Goal: Information Seeking & Learning: Learn about a topic

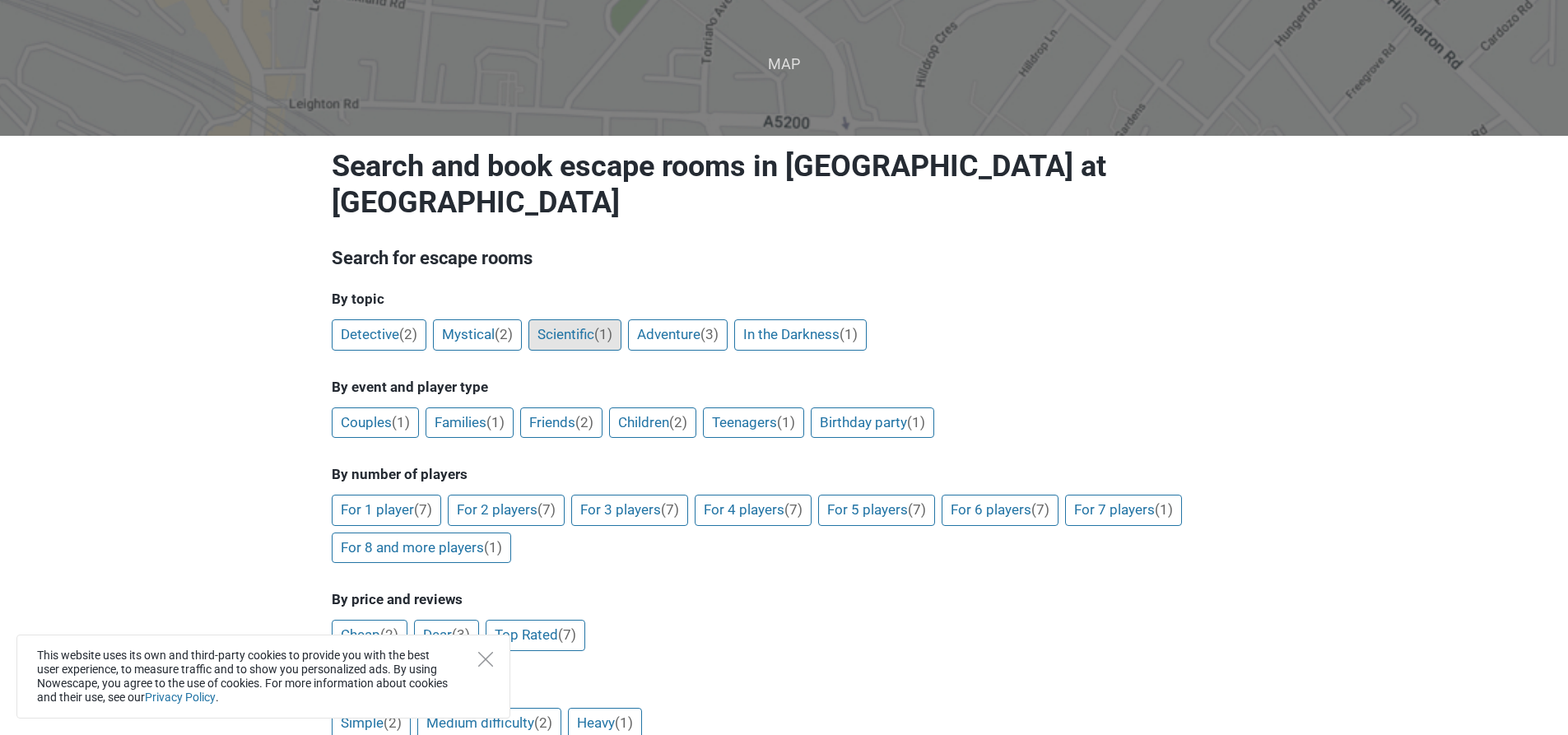
scroll to position [110, 0]
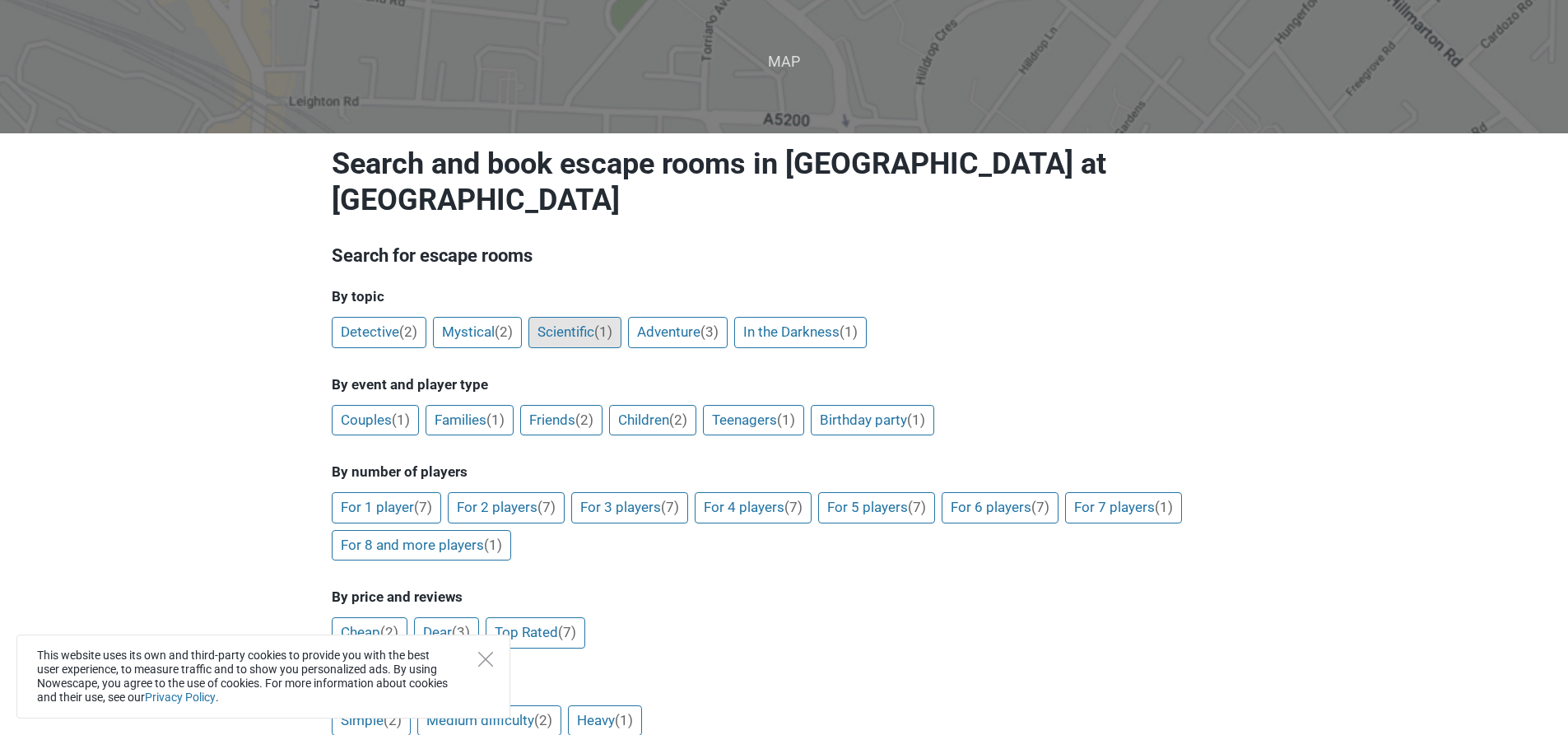
click at [560, 324] on font "Scientific" at bounding box center [566, 332] width 57 height 17
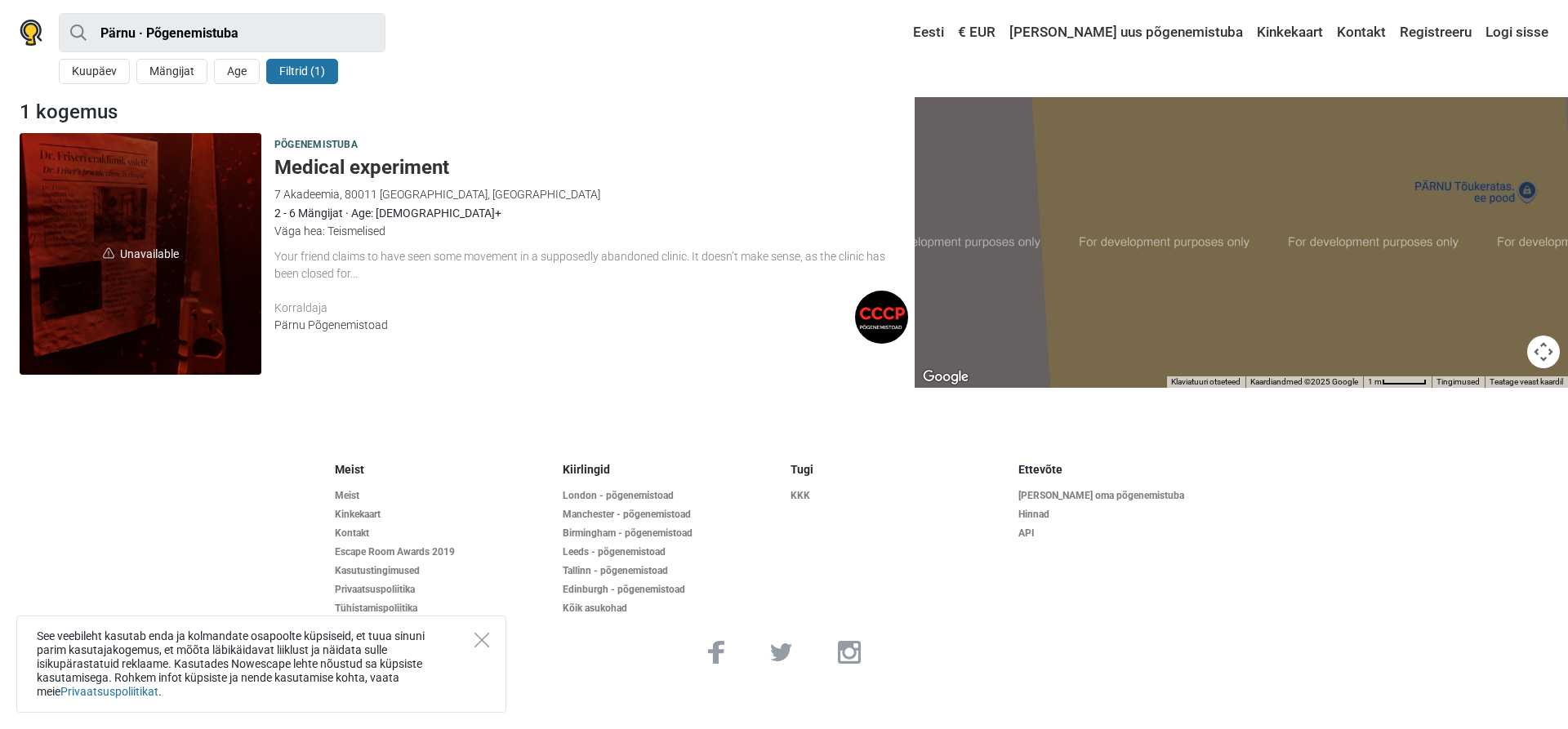
click at [437, 264] on div "Your friend claims to have seen some movement in a supposedly abandoned clinic.…" at bounding box center [591, 265] width 634 height 34
click at [37, 30] on img at bounding box center [32, 32] width 23 height 26
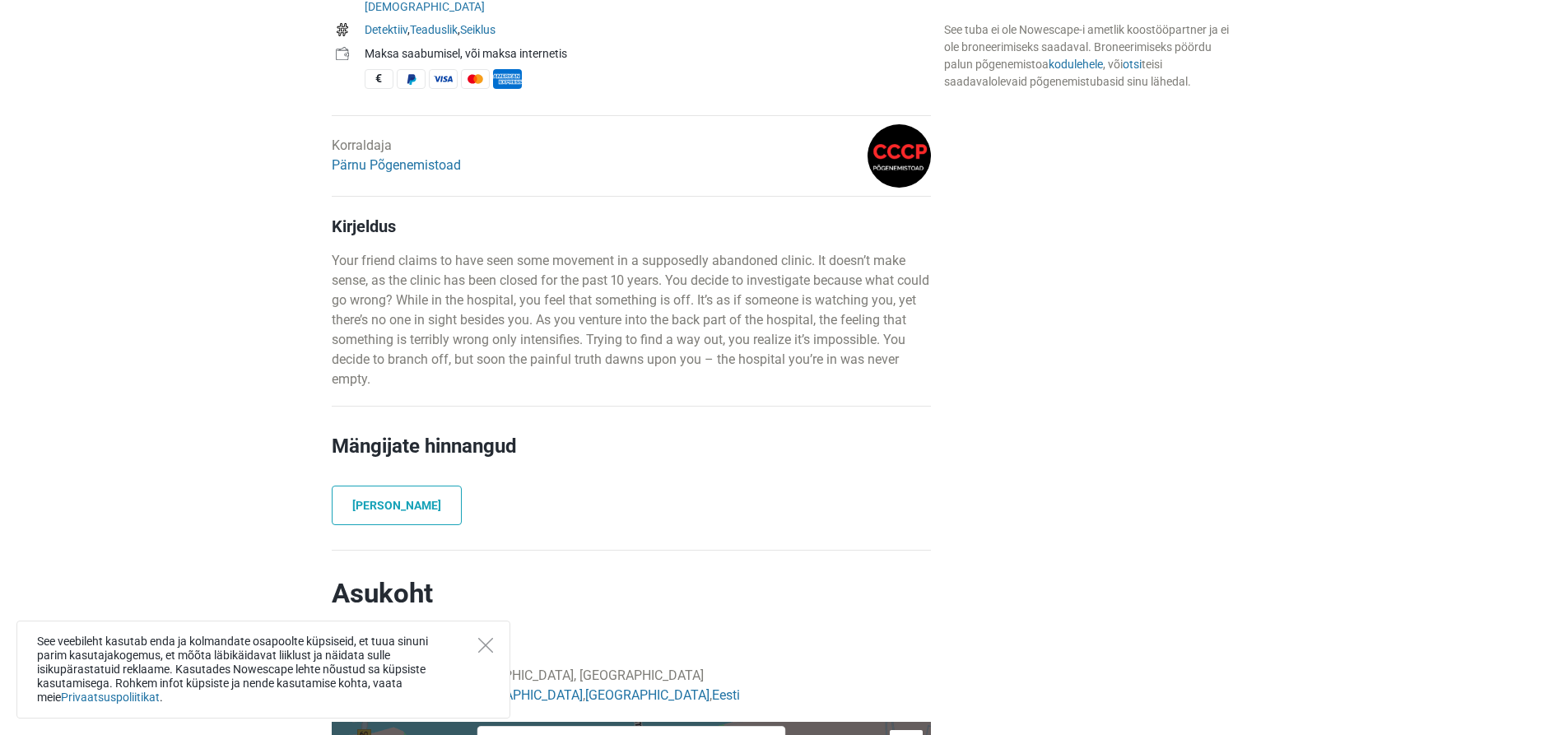
scroll to position [706, 0]
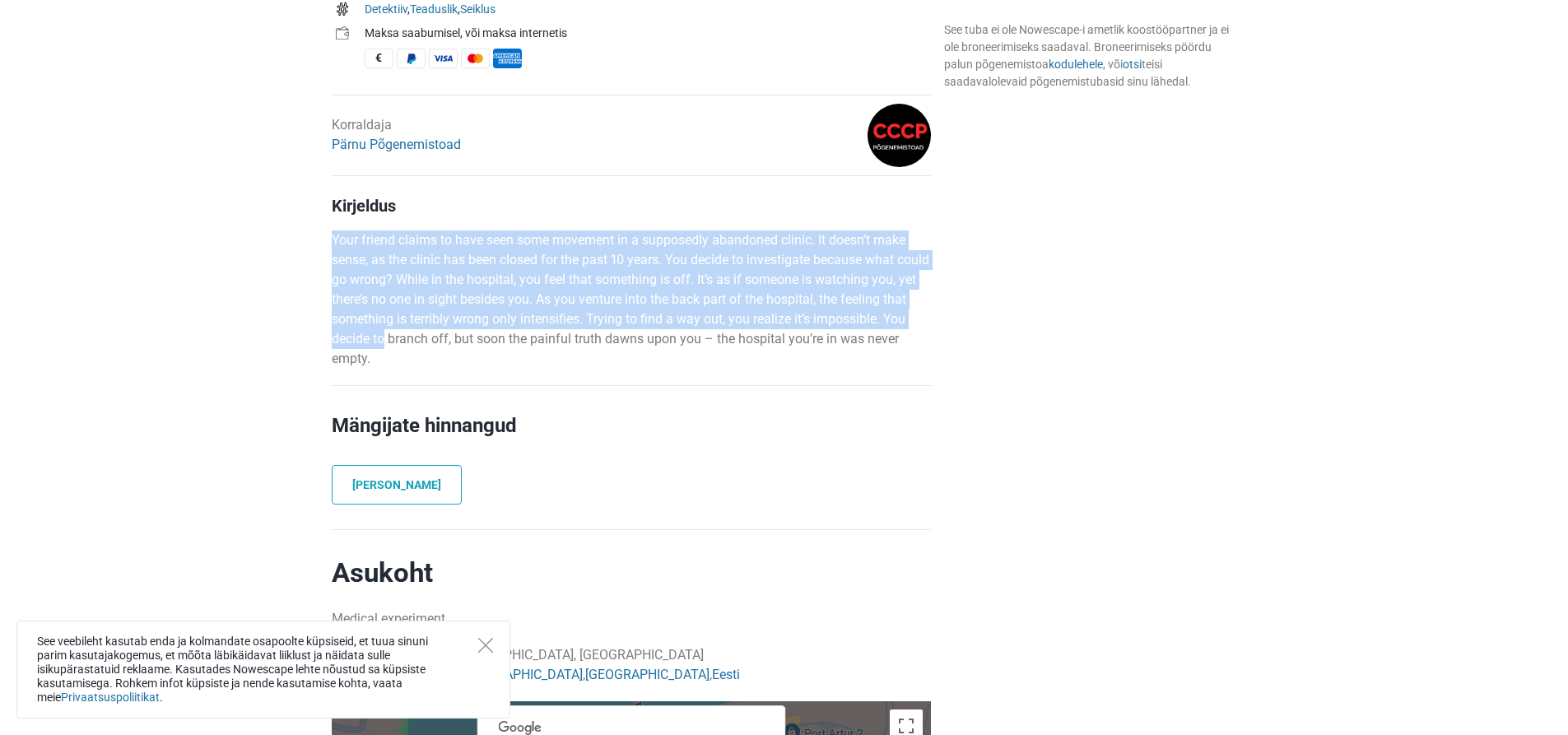
drag, startPoint x: 329, startPoint y: 249, endPoint x: 482, endPoint y: 348, distance: 182.2
click at [482, 348] on div "Põgenemistuba Medical experiment Pärnu, Eesti 60 min 2 - 6 mängijat Difficult V…" at bounding box center [631, 565] width 612 height 1526
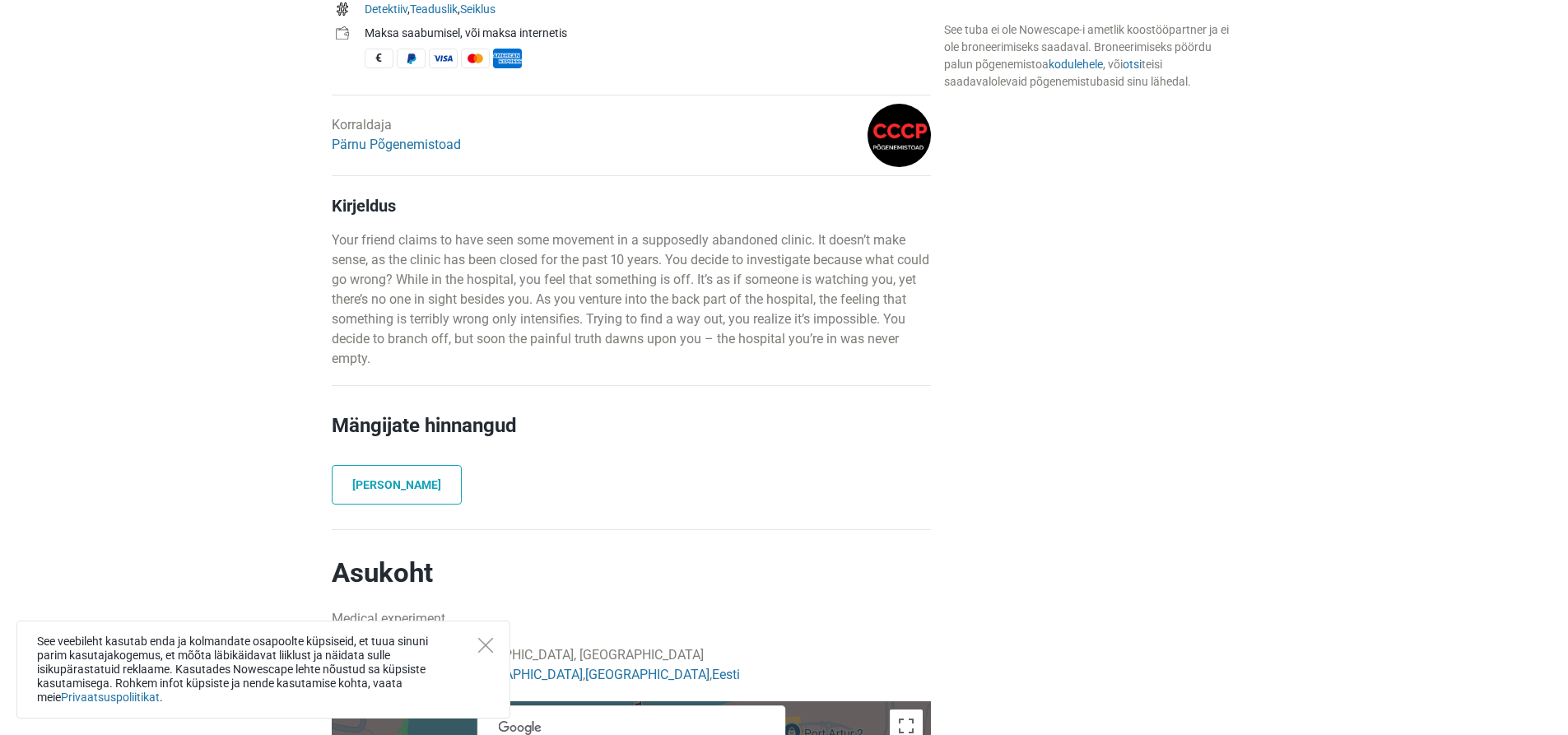
click at [483, 354] on p "Your friend claims to have seen some movement in a supposedly abandoned clinic.…" at bounding box center [631, 299] width 599 height 138
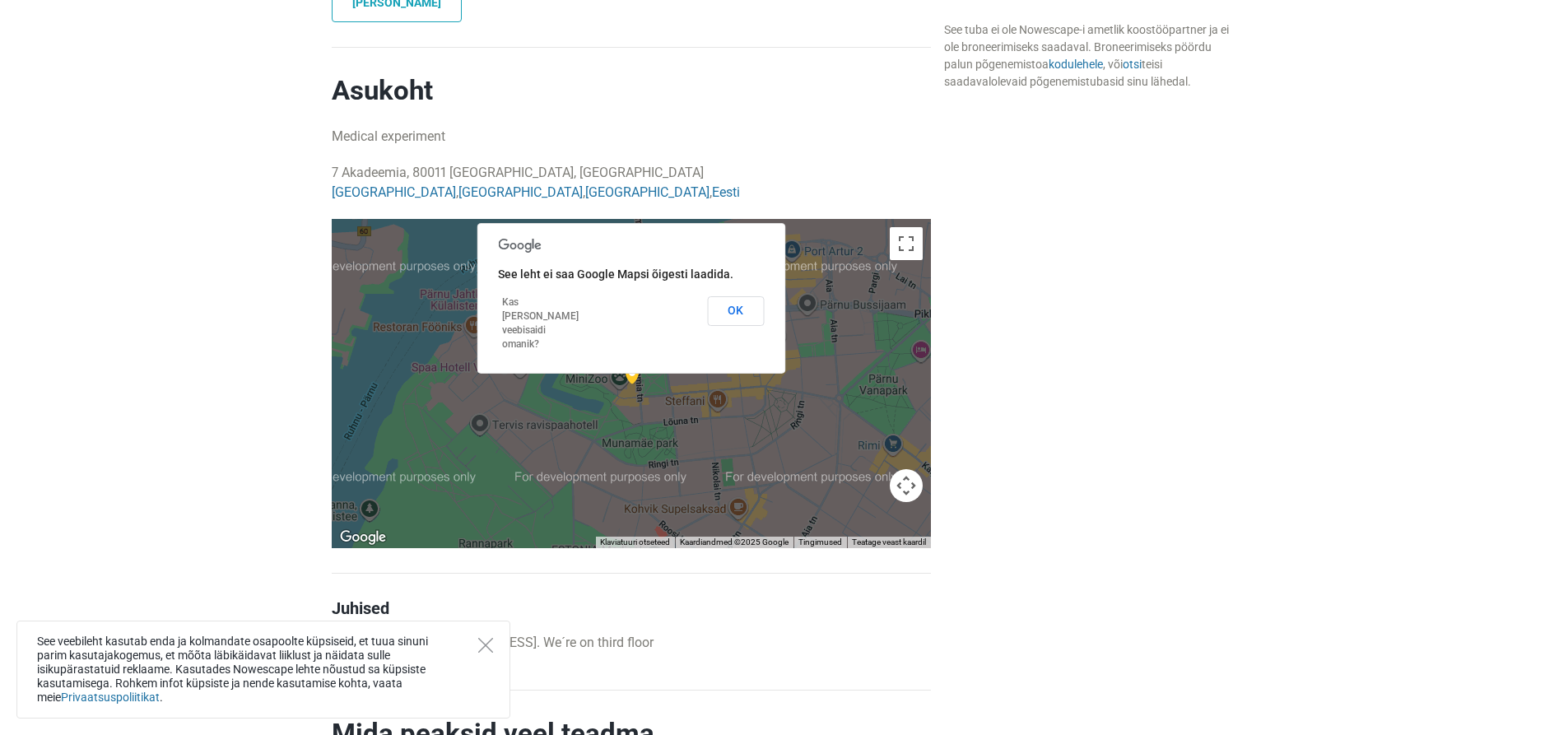
scroll to position [1185, 0]
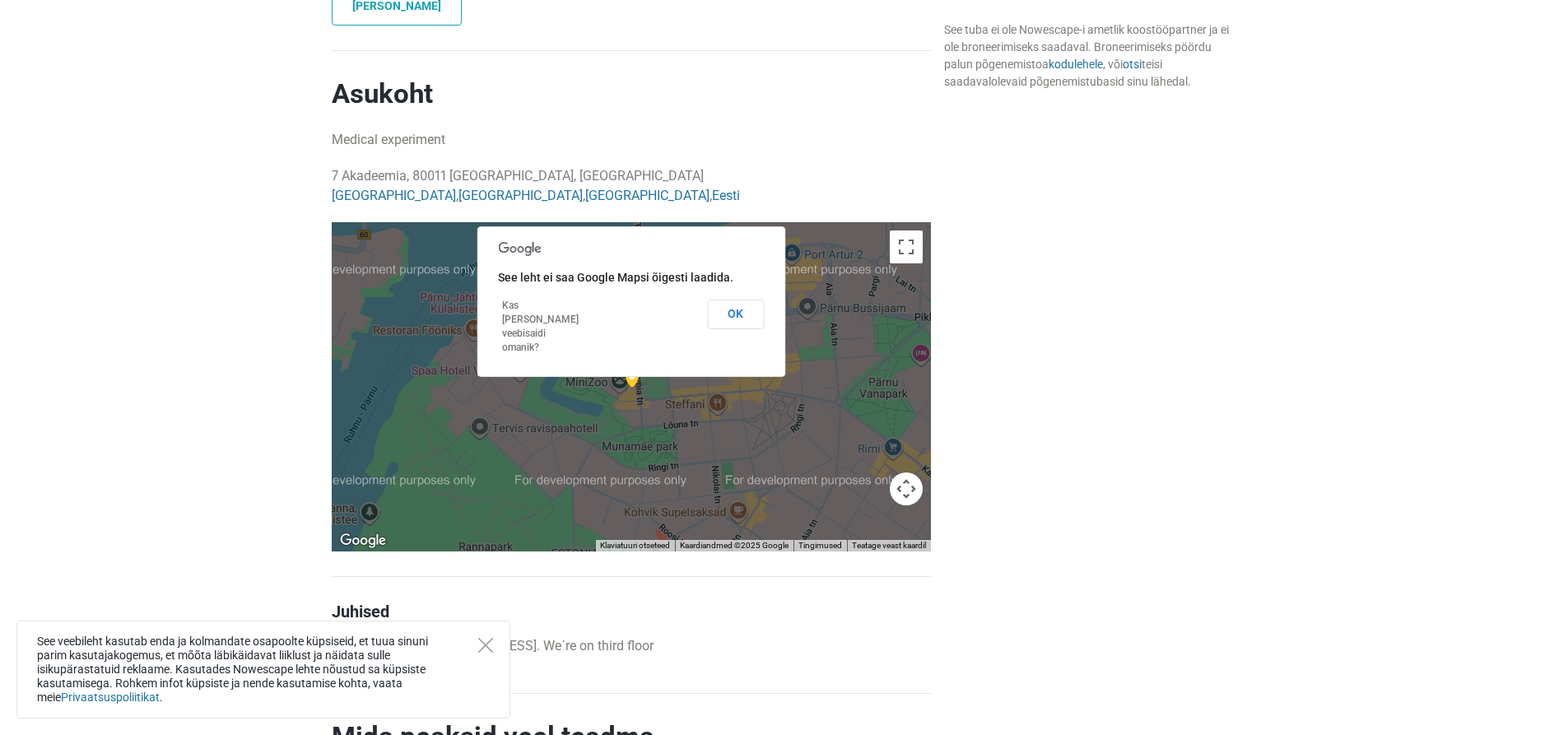
click at [1010, 356] on div "Kättesaadavus ja hinnad See tuba ei ole Nowescape-i ametlik koostööpartner ja e…" at bounding box center [1090, 94] width 306 height 1509
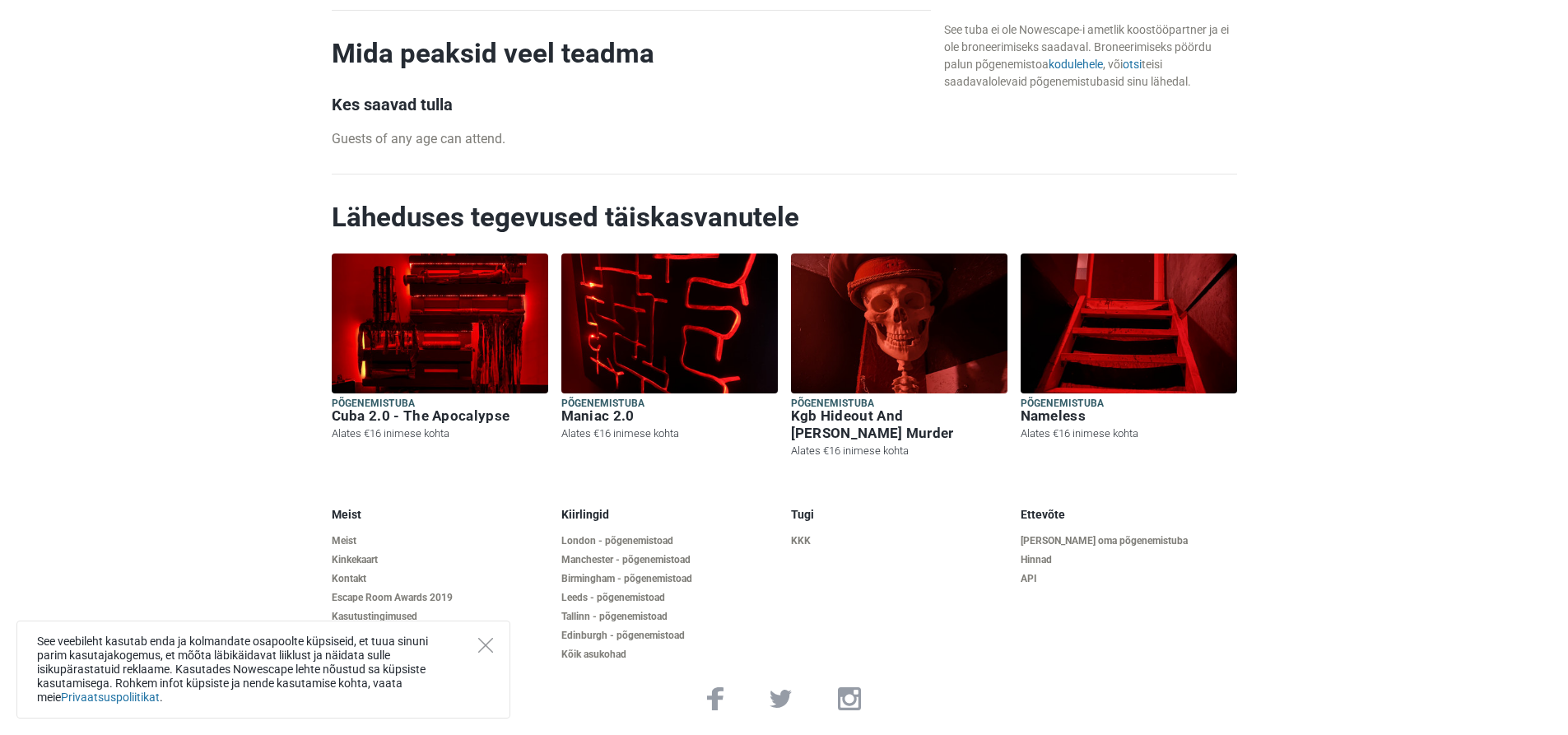
scroll to position [1870, 0]
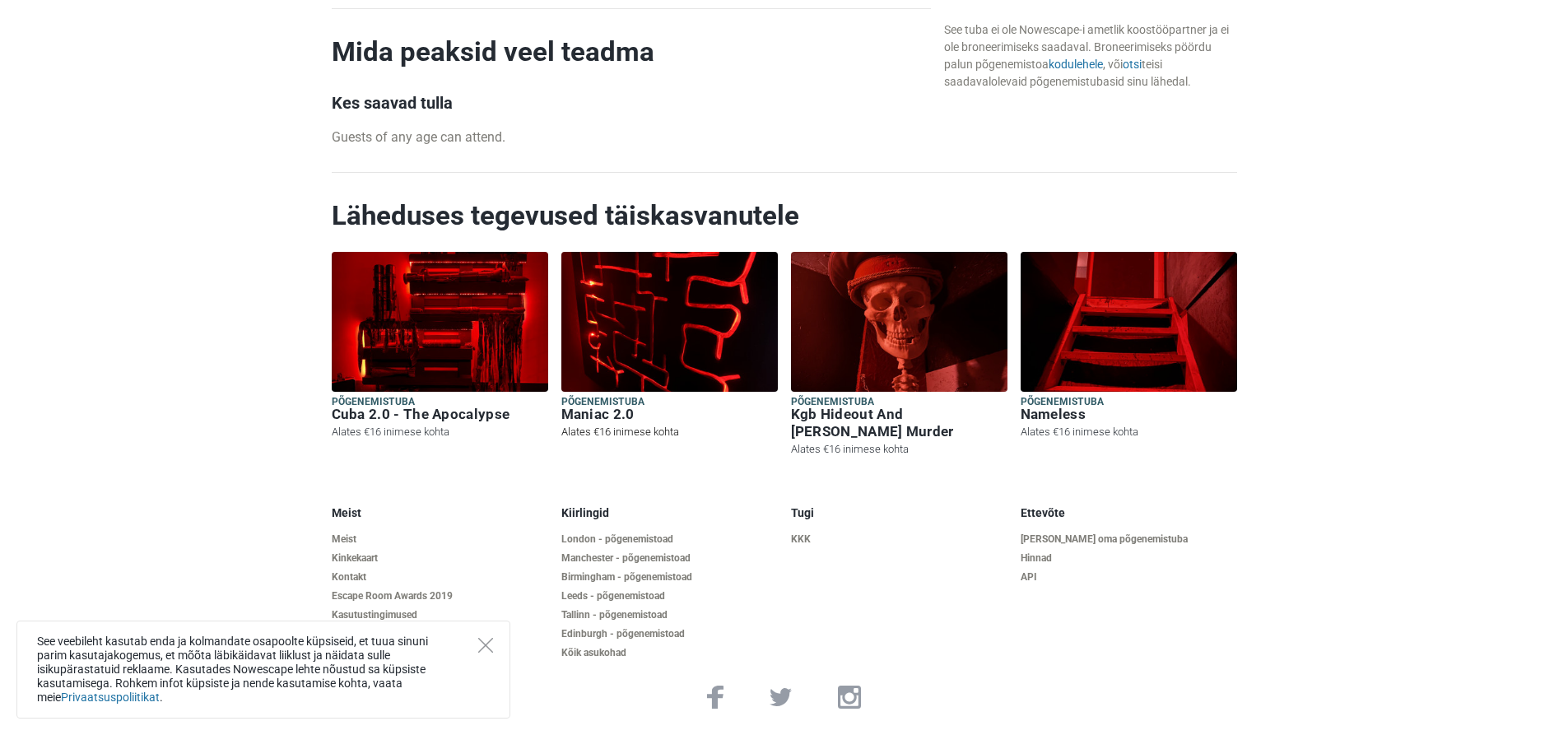
click at [699, 348] on img at bounding box center [669, 322] width 216 height 140
click at [1167, 362] on img at bounding box center [1128, 322] width 216 height 140
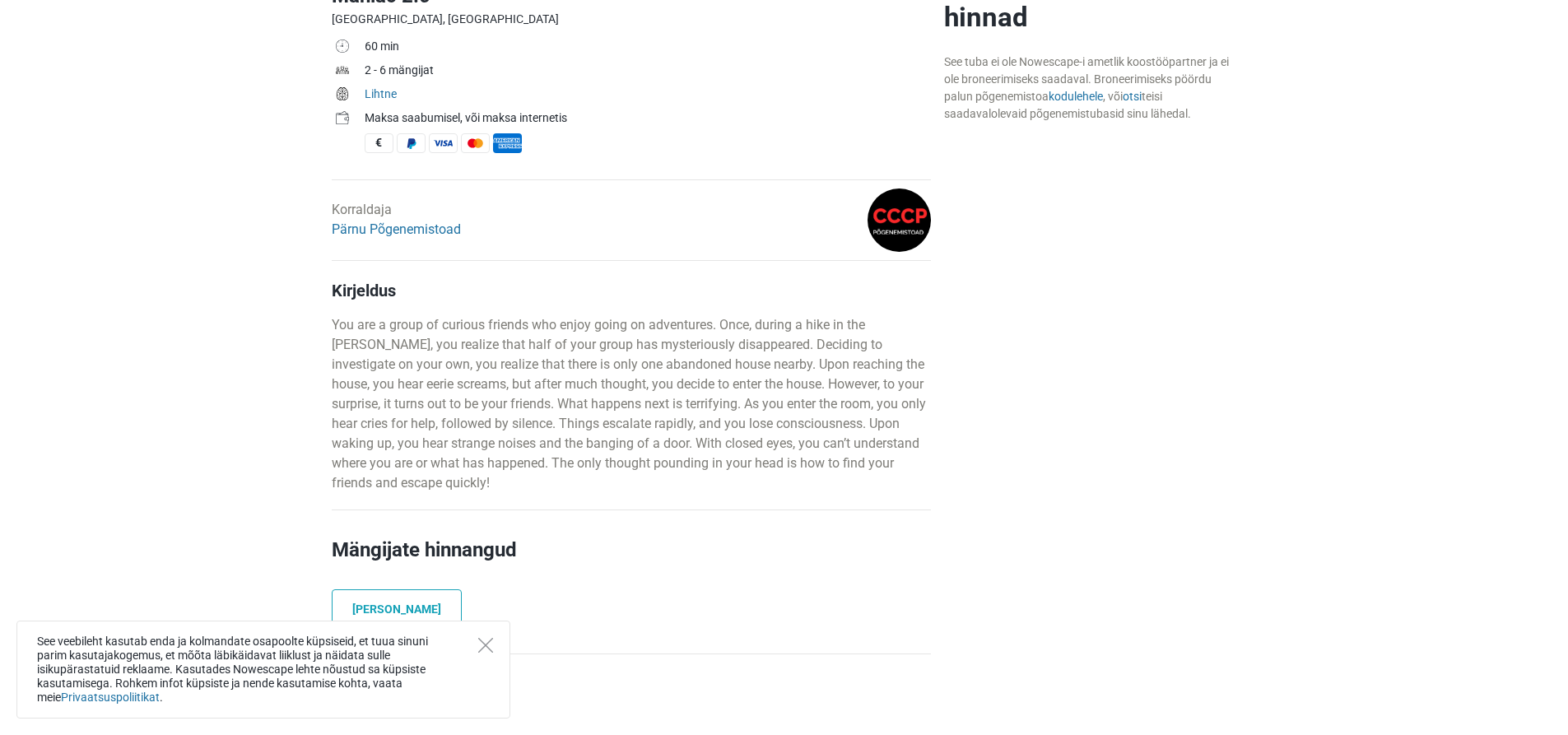
scroll to position [557, 0]
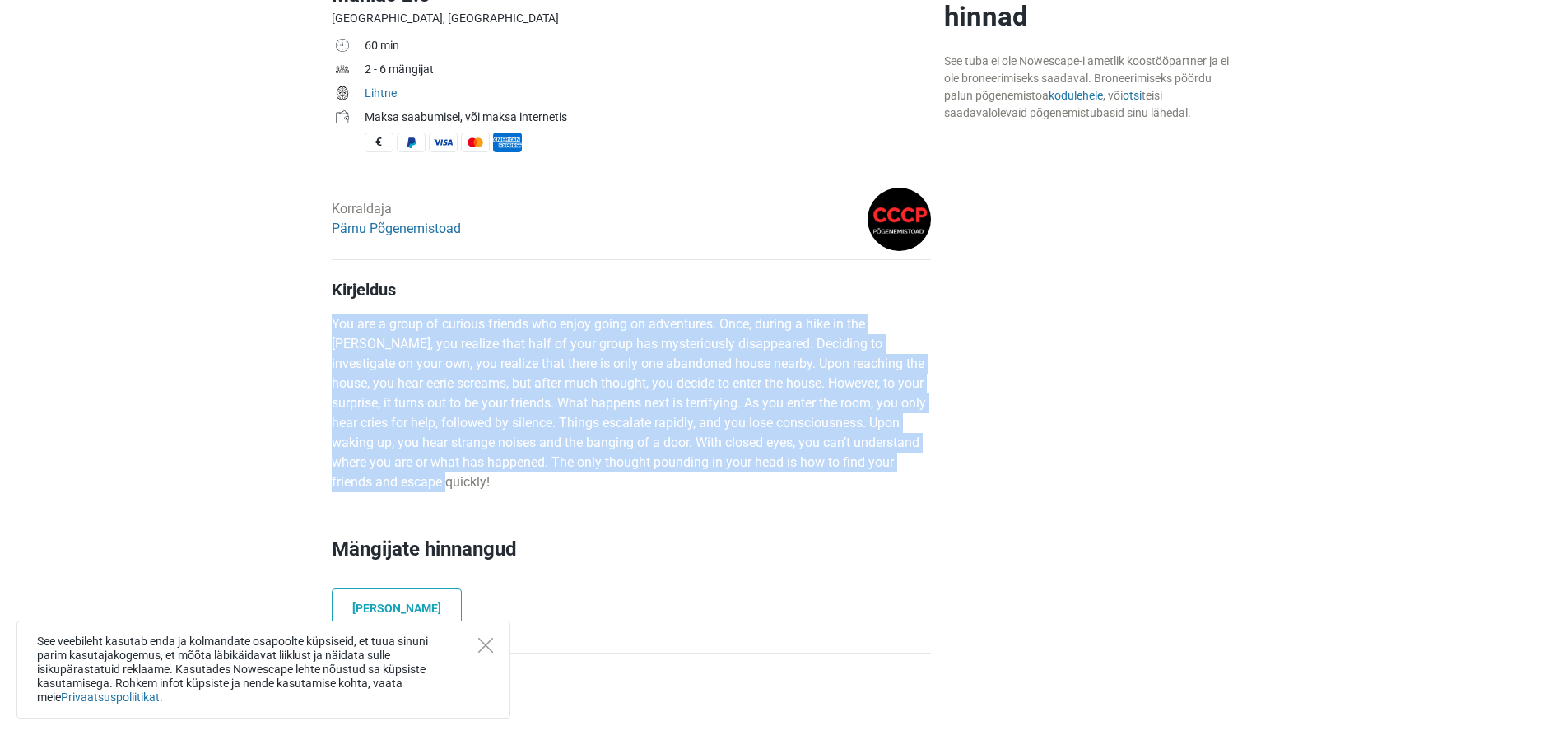
drag, startPoint x: 335, startPoint y: 326, endPoint x: 699, endPoint y: 478, distance: 394.5
click at [698, 478] on p "You are a group of curious friends who enjoy going on adventures. Once, during …" at bounding box center [631, 403] width 599 height 178
click at [699, 478] on p "You are a group of curious friends who enjoy going on adventures. Once, during …" at bounding box center [631, 403] width 599 height 178
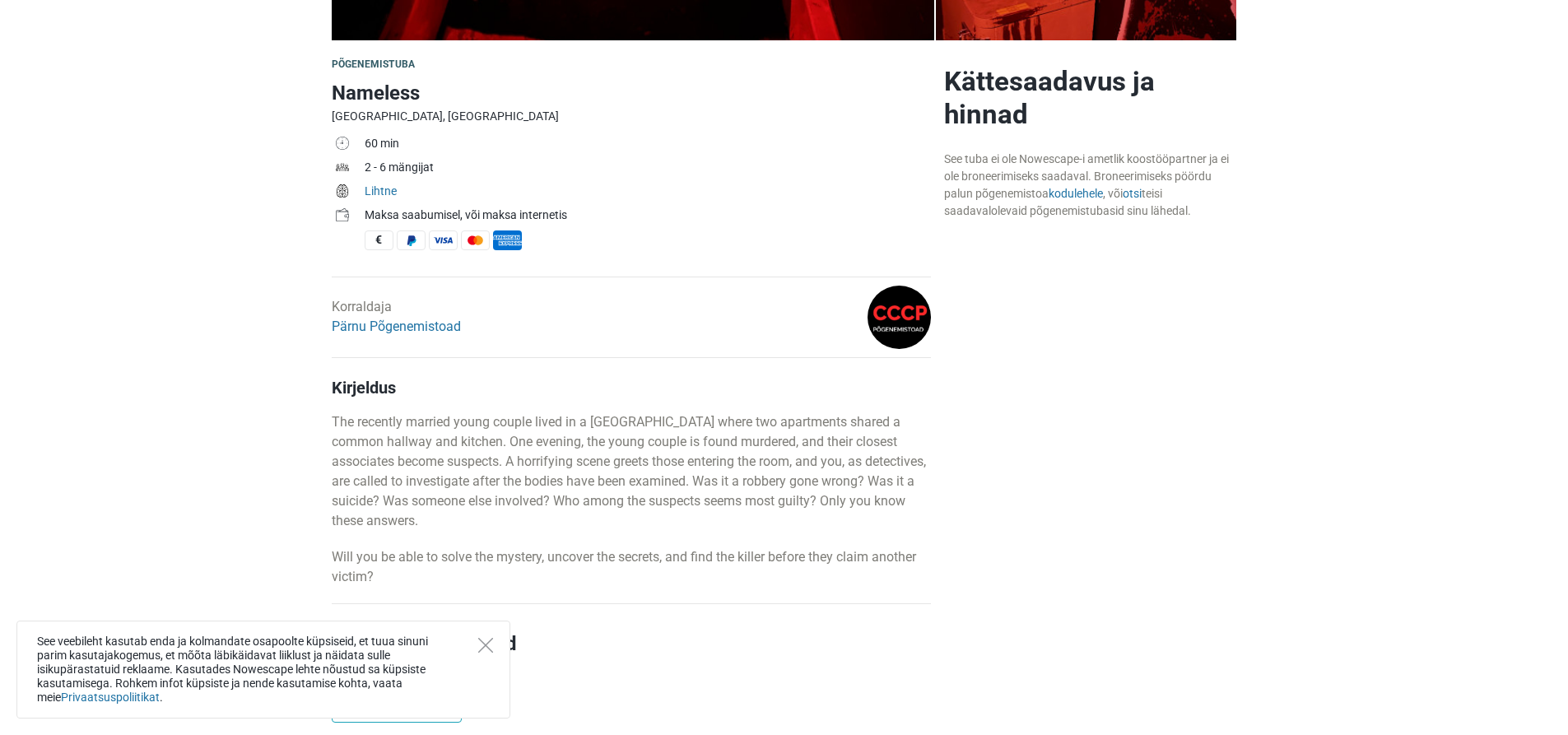
scroll to position [457, 0]
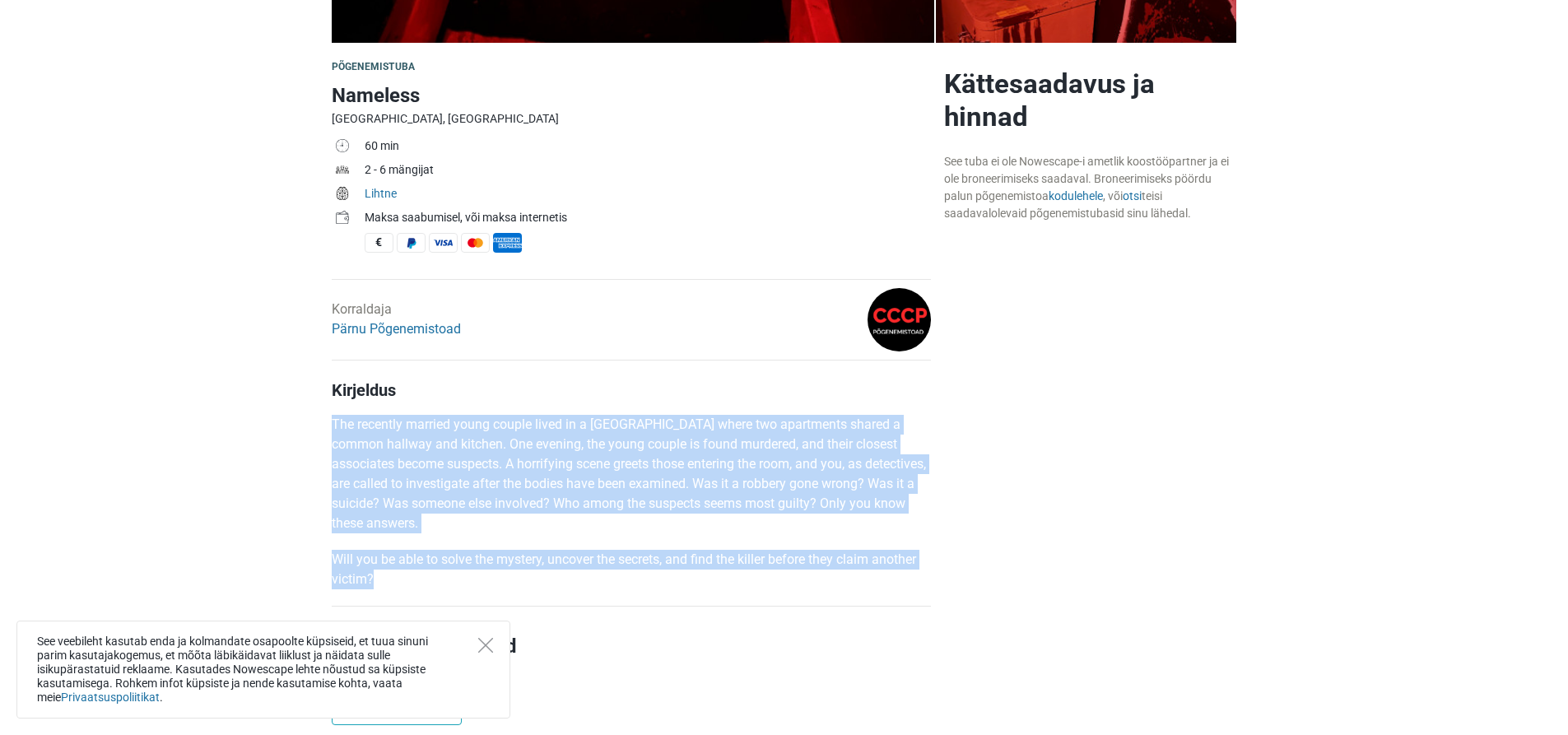
drag, startPoint x: 328, startPoint y: 422, endPoint x: 621, endPoint y: 572, distance: 329.2
click at [621, 572] on p "Will you be able to solve the mystery, uncover the secrets, and find the killer…" at bounding box center [631, 569] width 599 height 39
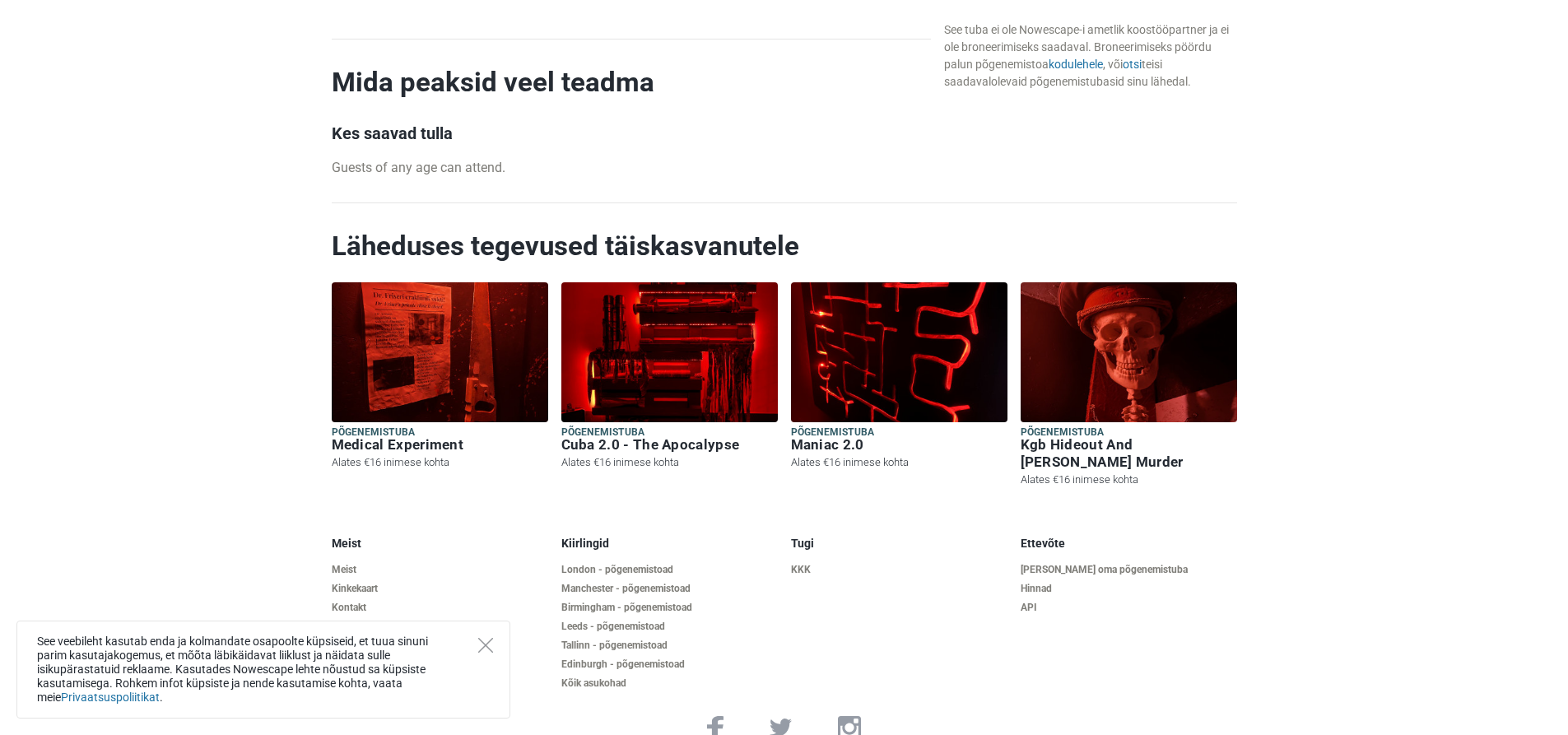
scroll to position [1842, 0]
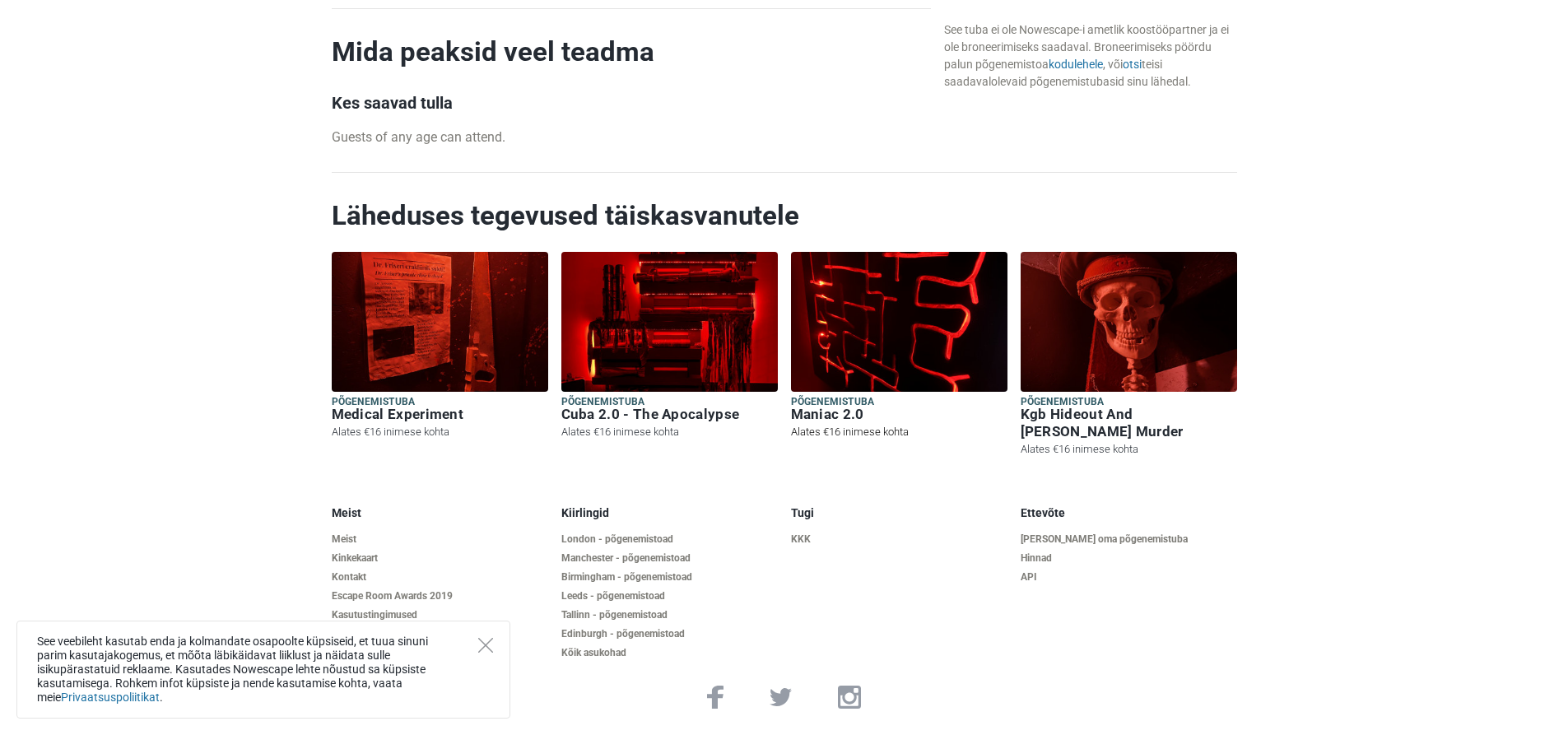
click at [905, 341] on img at bounding box center [899, 322] width 216 height 140
click at [616, 281] on img at bounding box center [669, 322] width 216 height 140
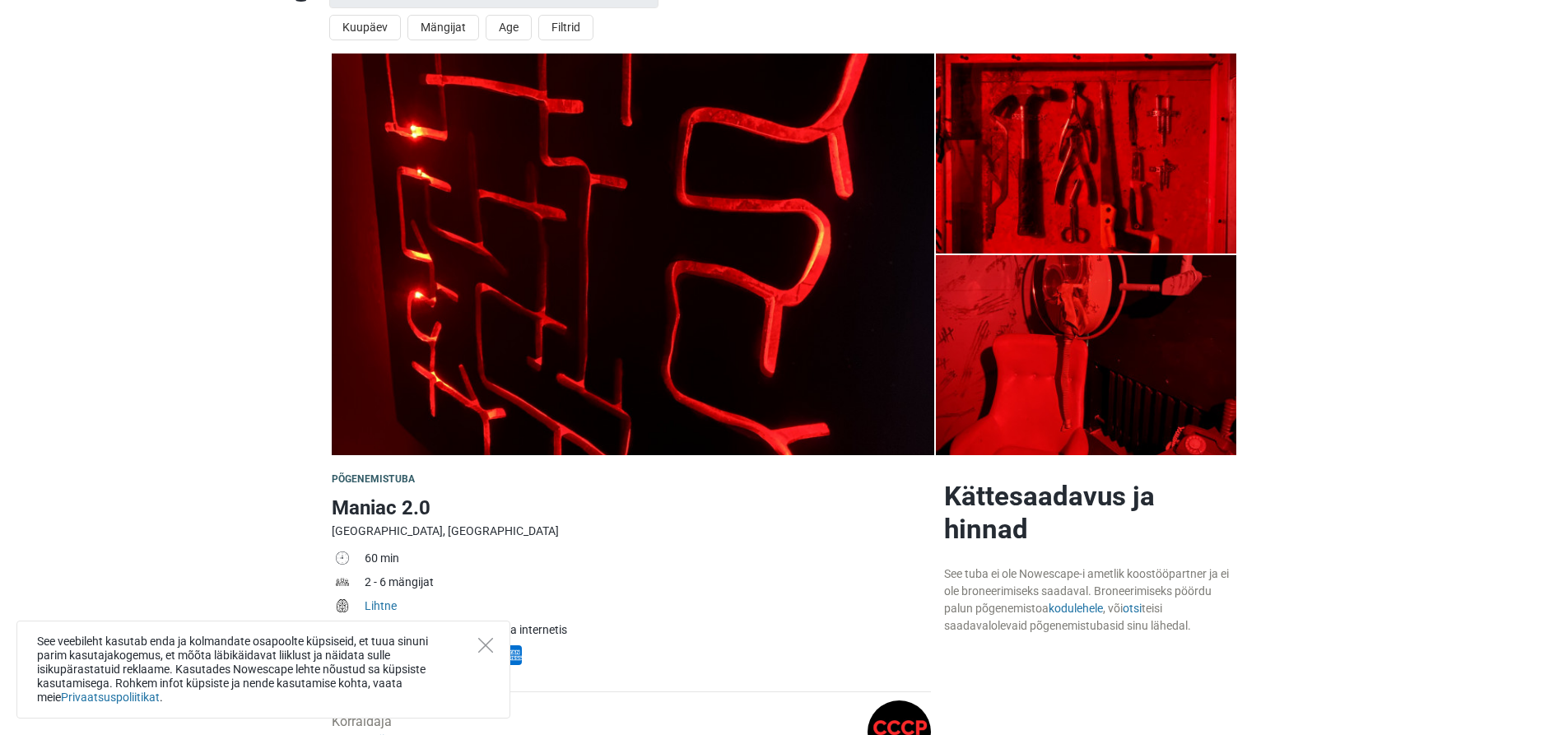
scroll to position [643, 0]
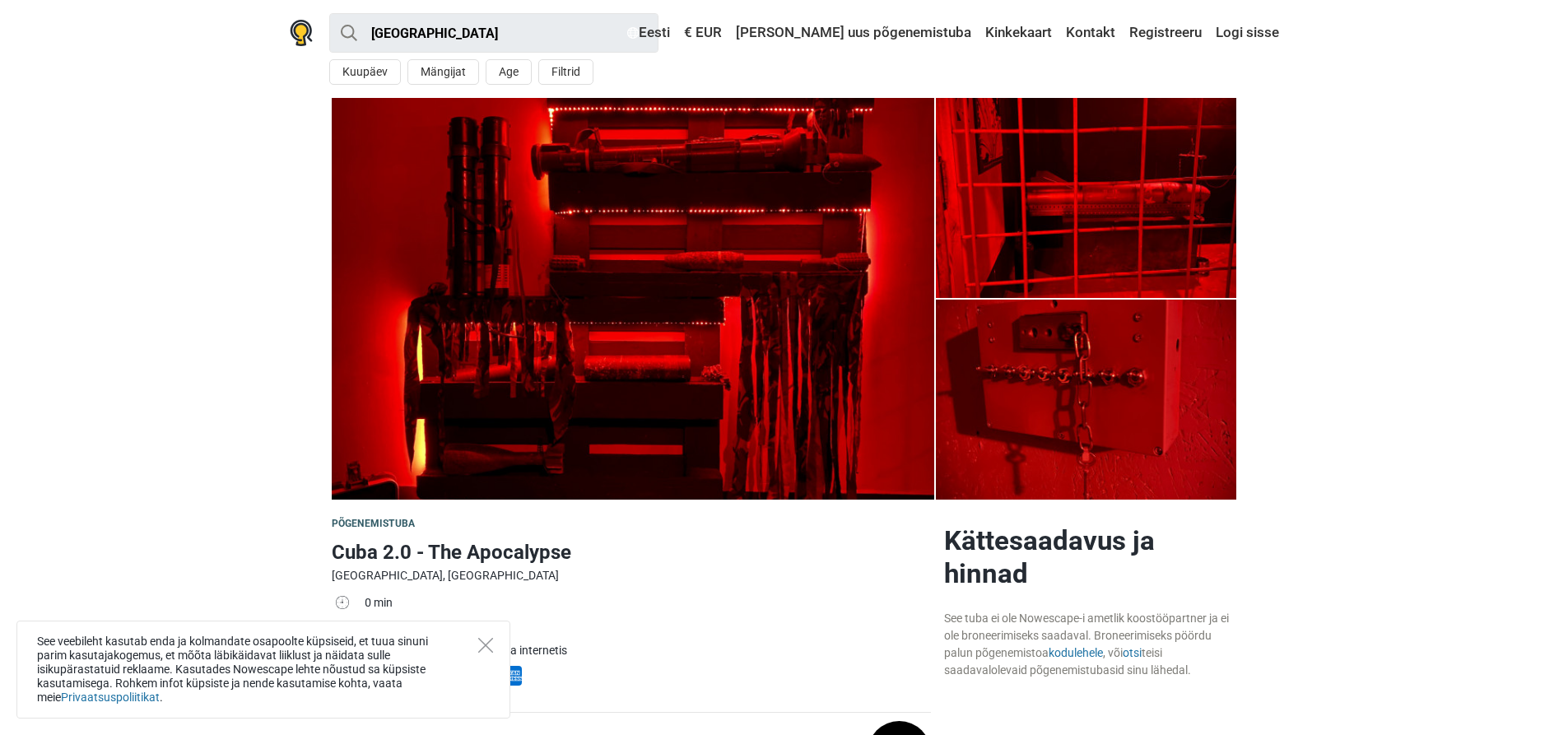
scroll to position [643, 0]
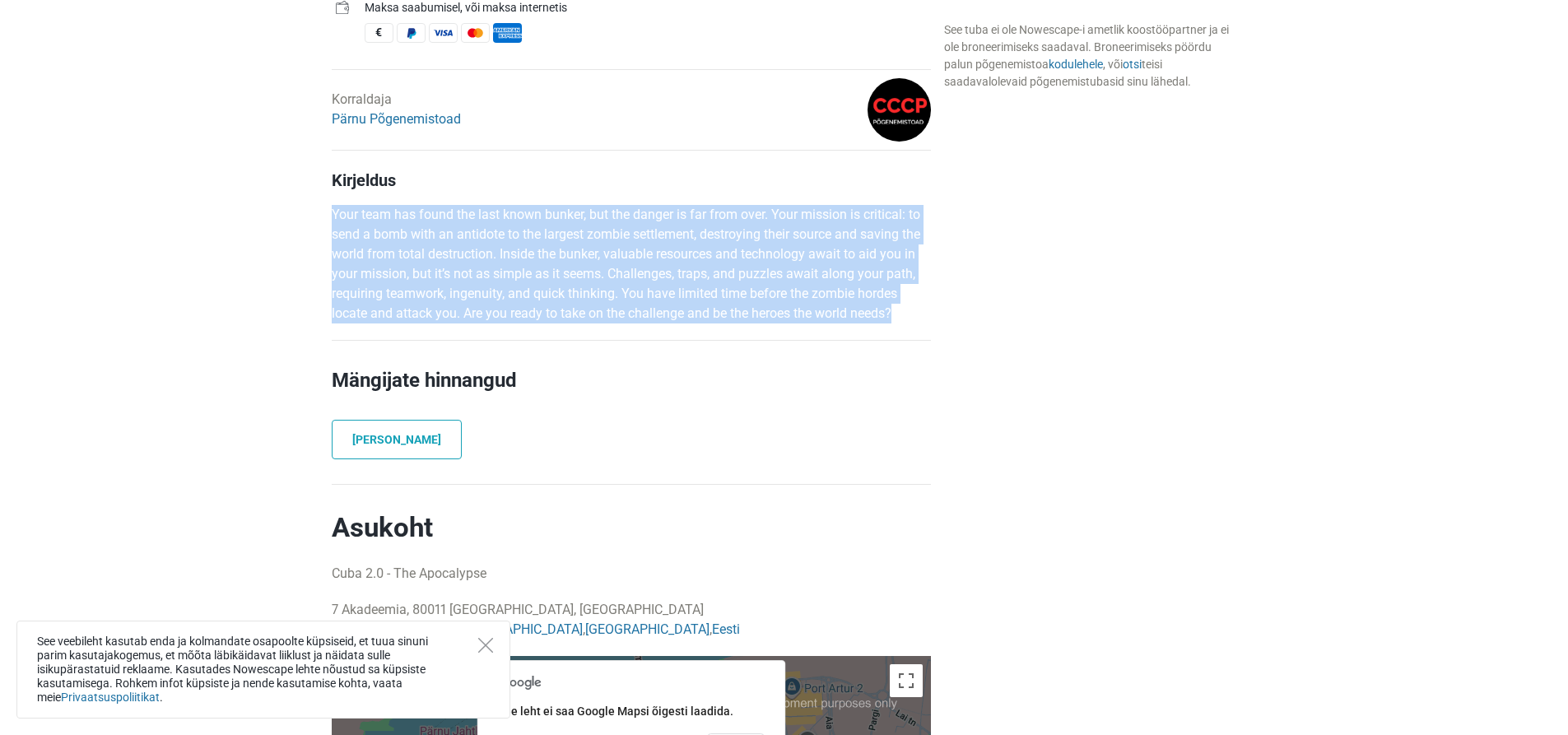
drag, startPoint x: 333, startPoint y: 217, endPoint x: 917, endPoint y: 308, distance: 591.0
click at [917, 308] on p "Your team has found the last known bunker, but the danger is far from over. You…" at bounding box center [631, 264] width 599 height 118
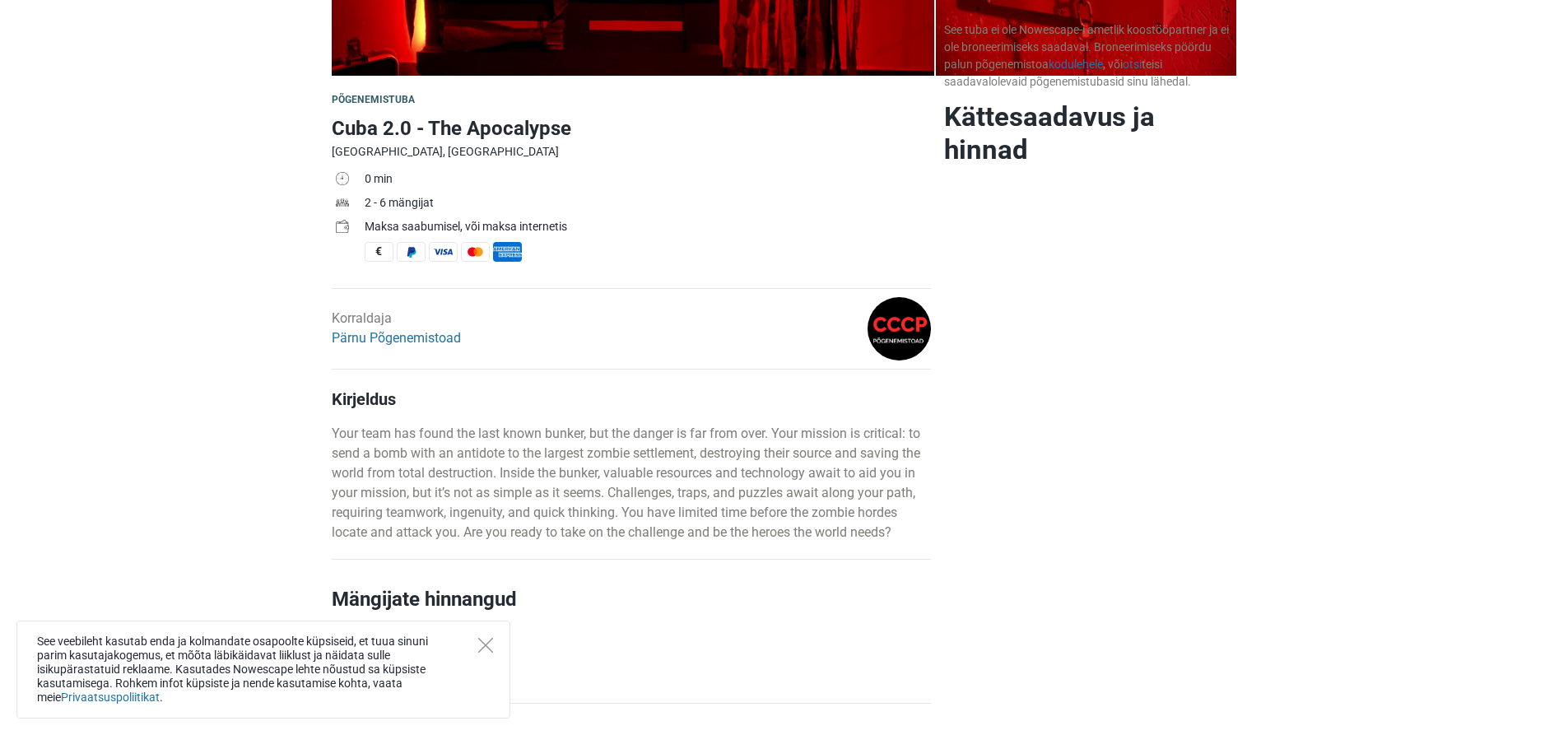
scroll to position [0, 0]
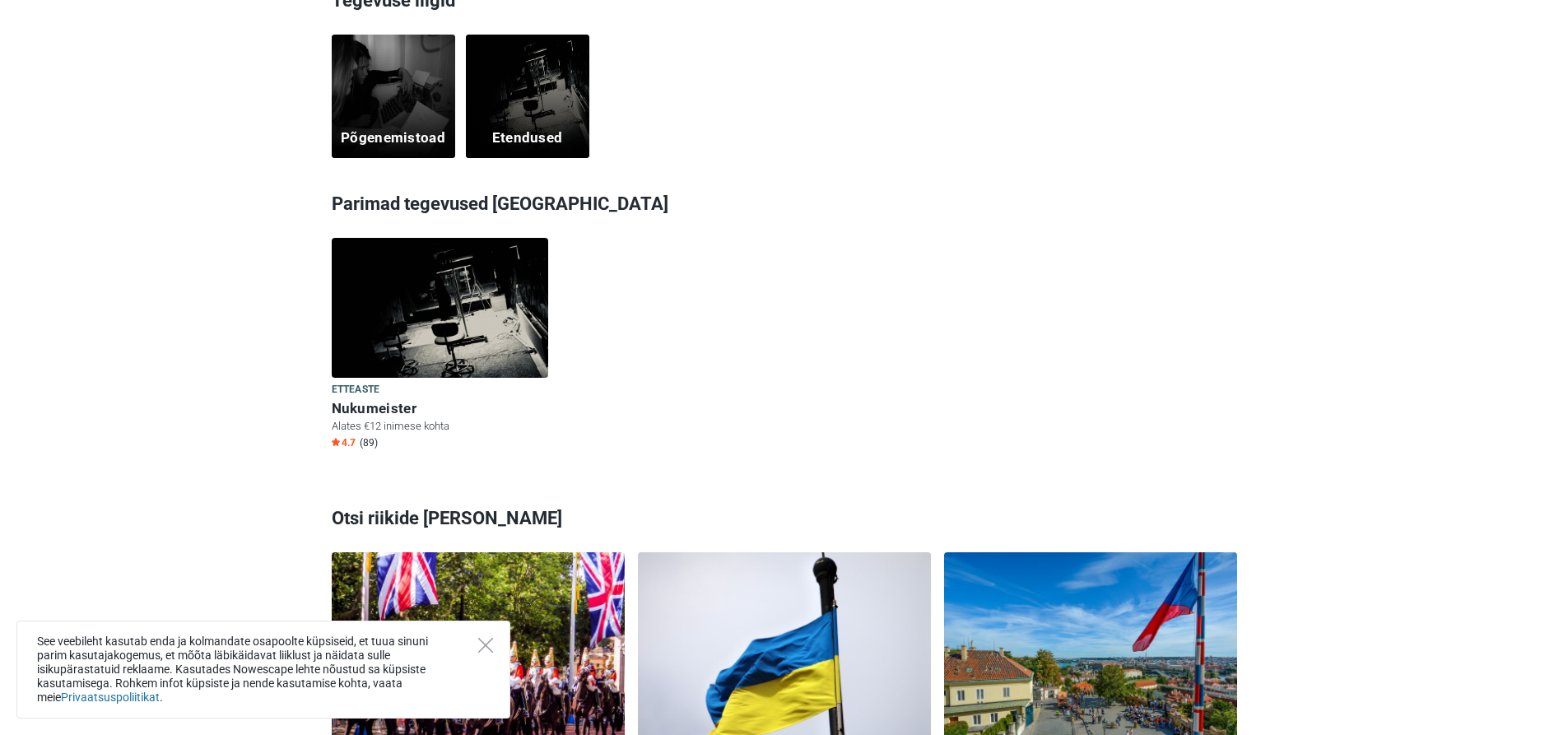
scroll to position [533, 0]
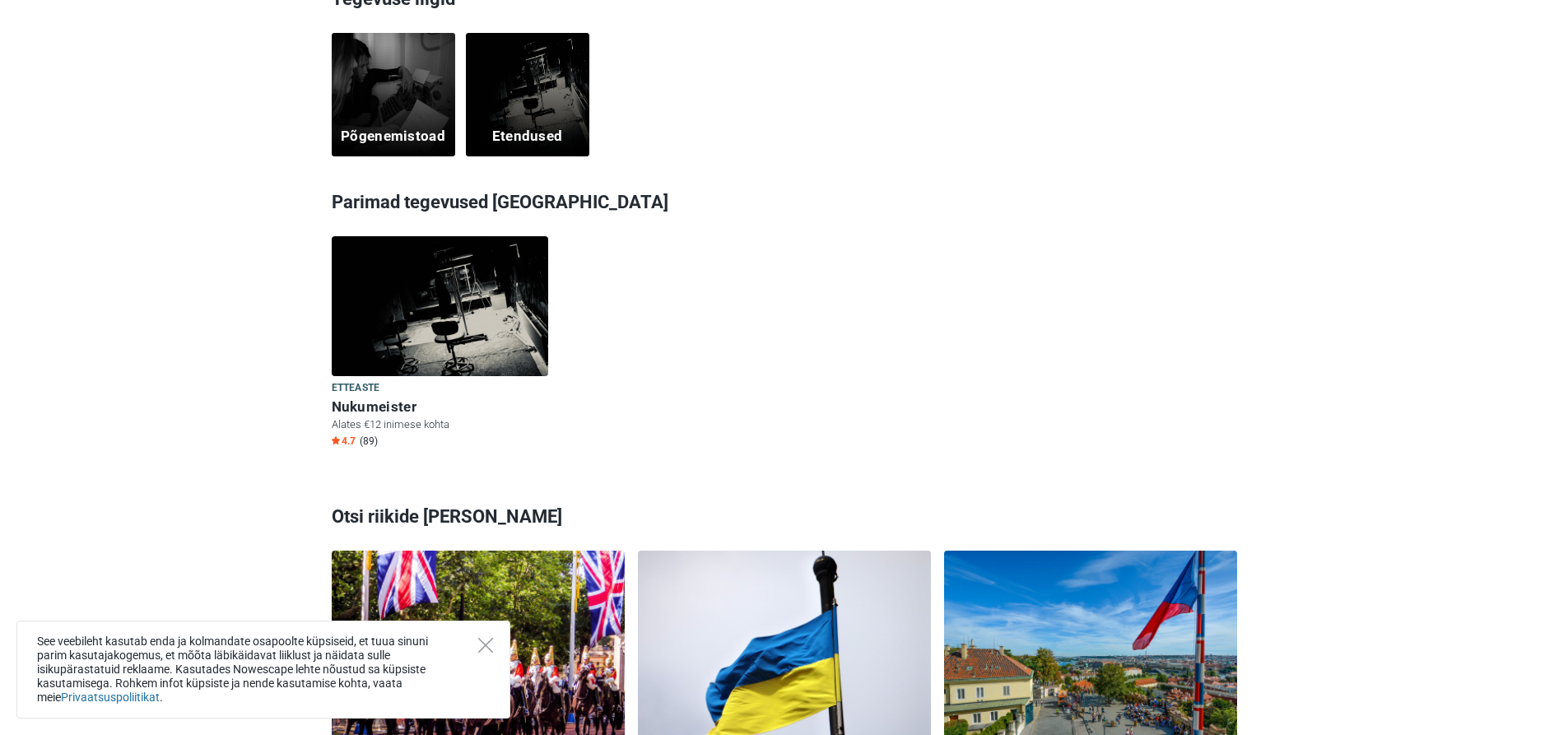
click at [420, 118] on div "Põgenemistoad" at bounding box center [393, 94] width 123 height 123
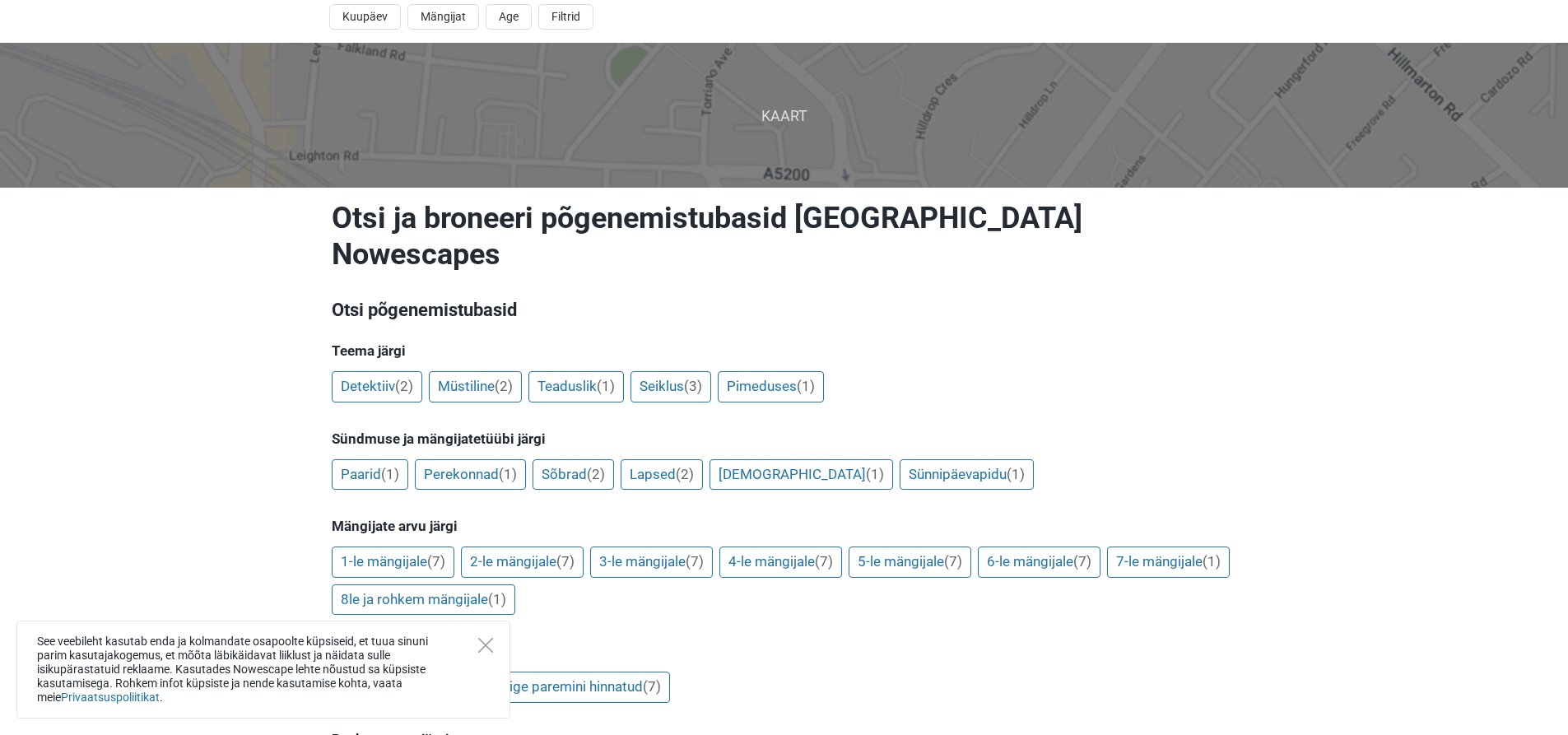
scroll to position [59, 0]
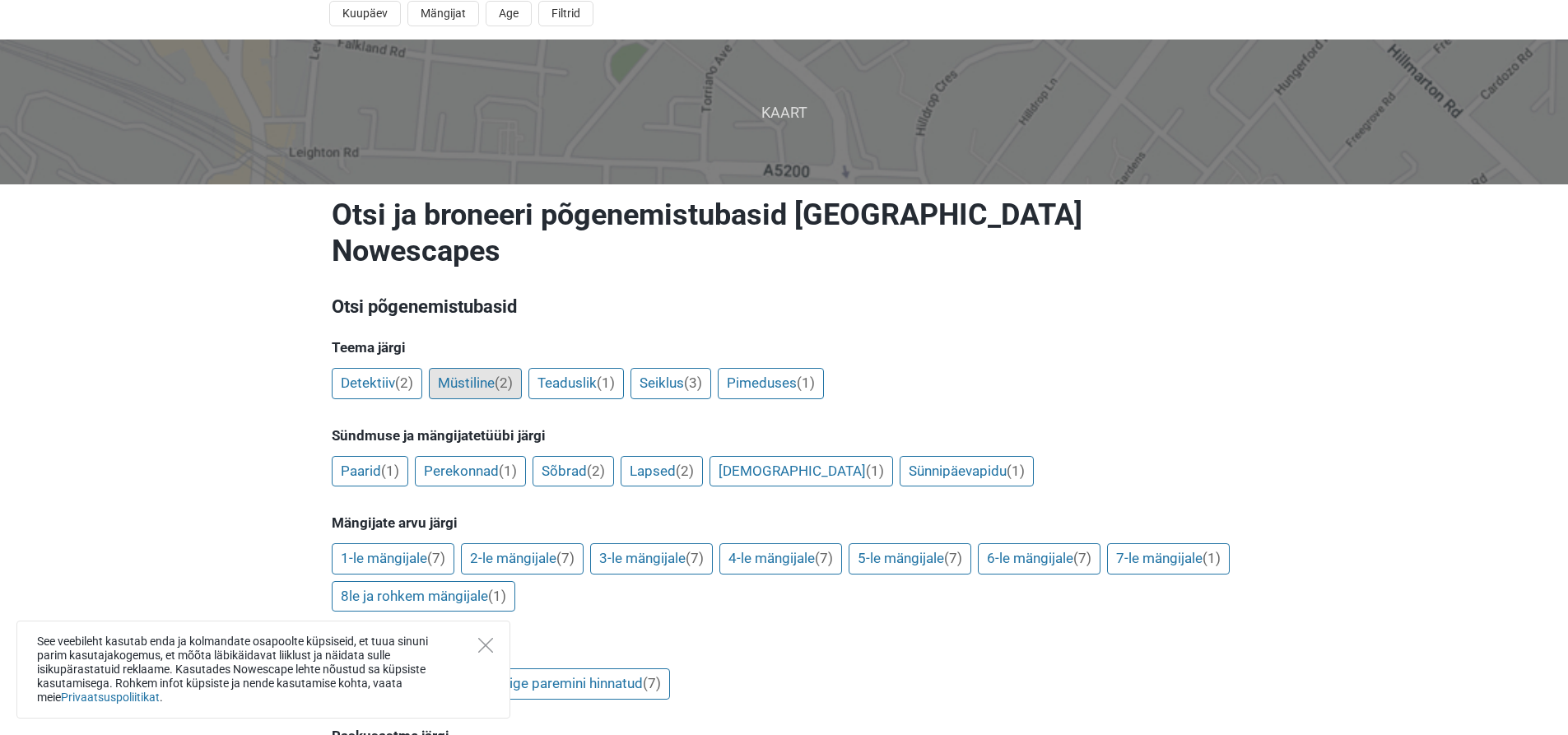
click at [452, 368] on link "Müstiline (2)" at bounding box center [475, 383] width 93 height 31
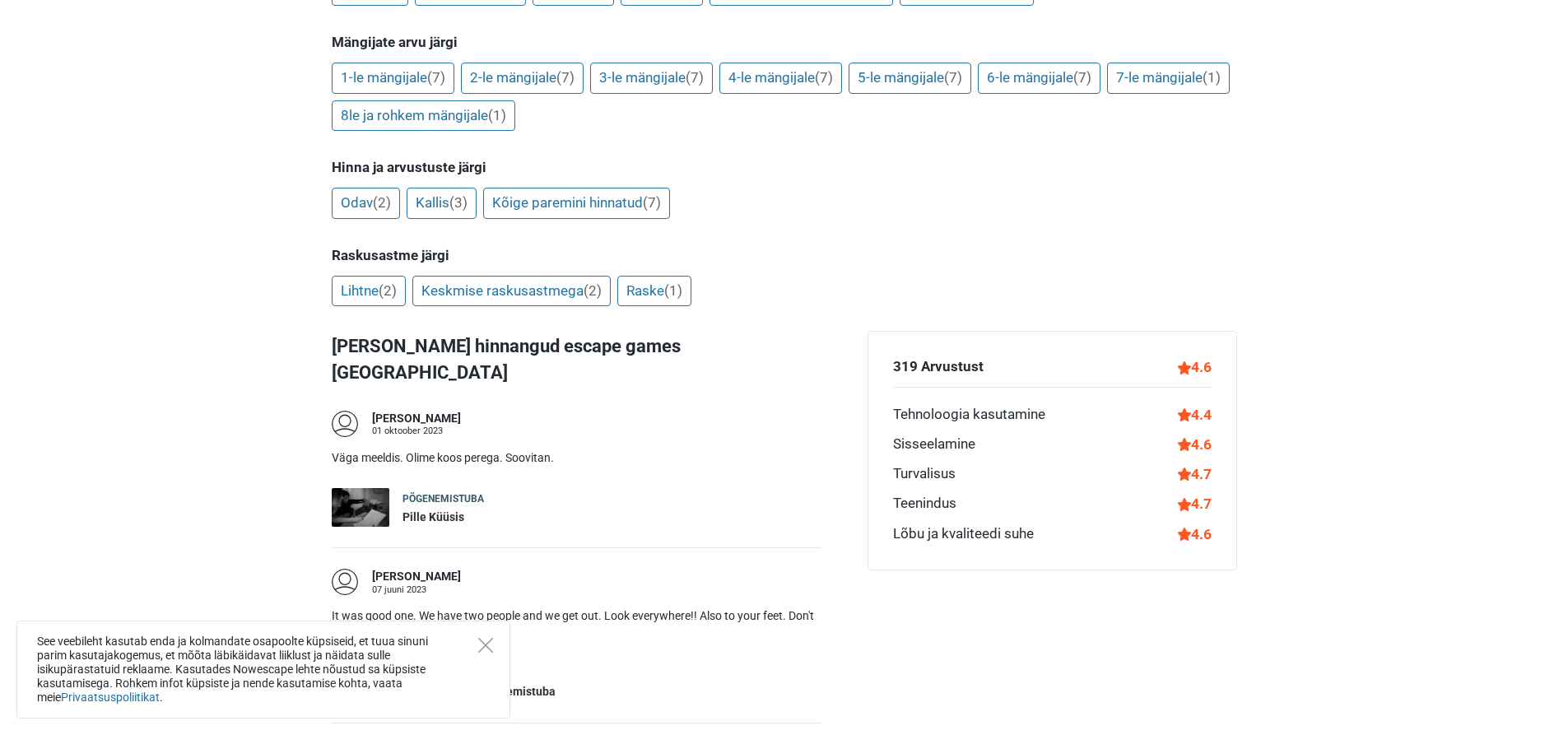
scroll to position [550, 0]
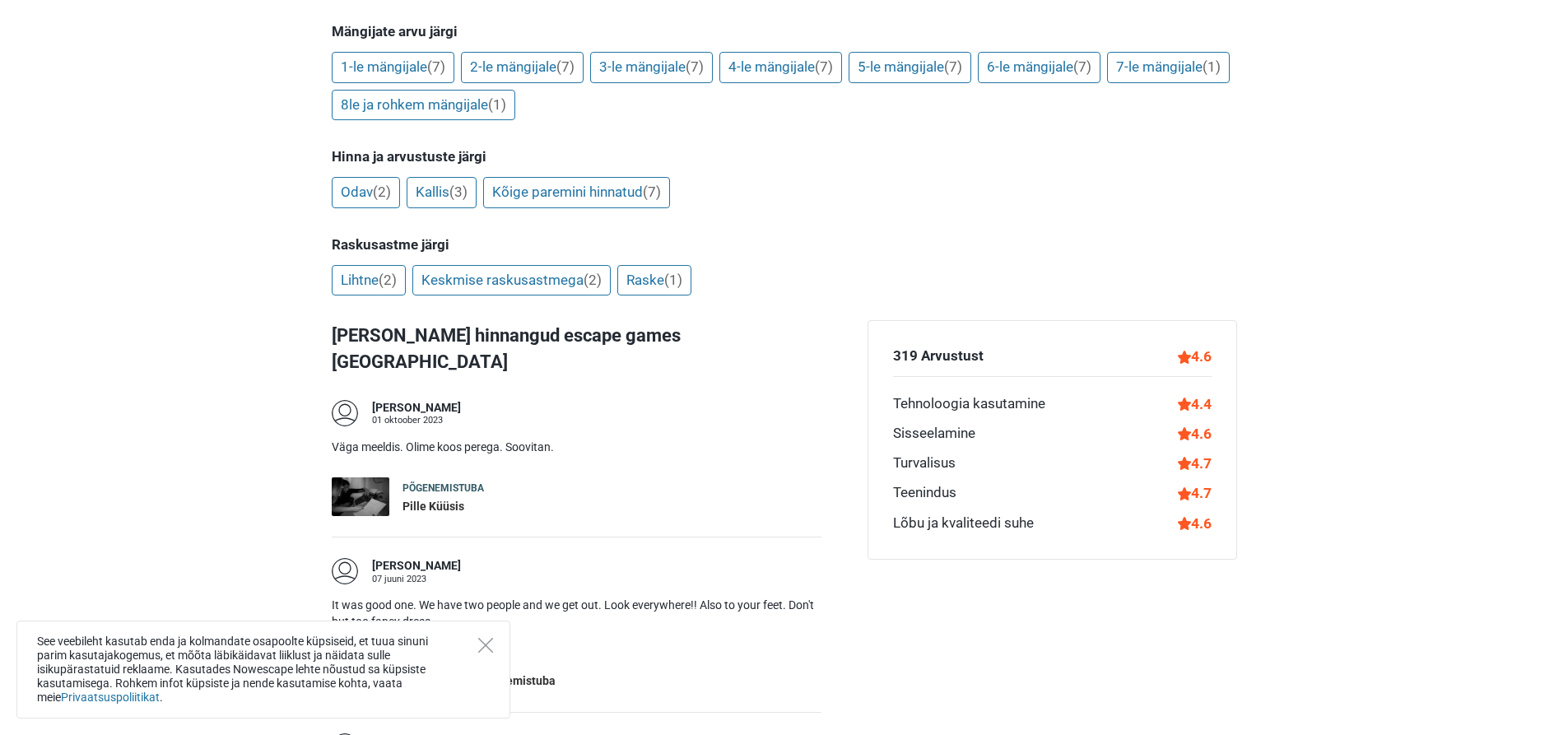
click at [968, 394] on div "Tehnoloogia kasutamine" at bounding box center [969, 405] width 152 height 22
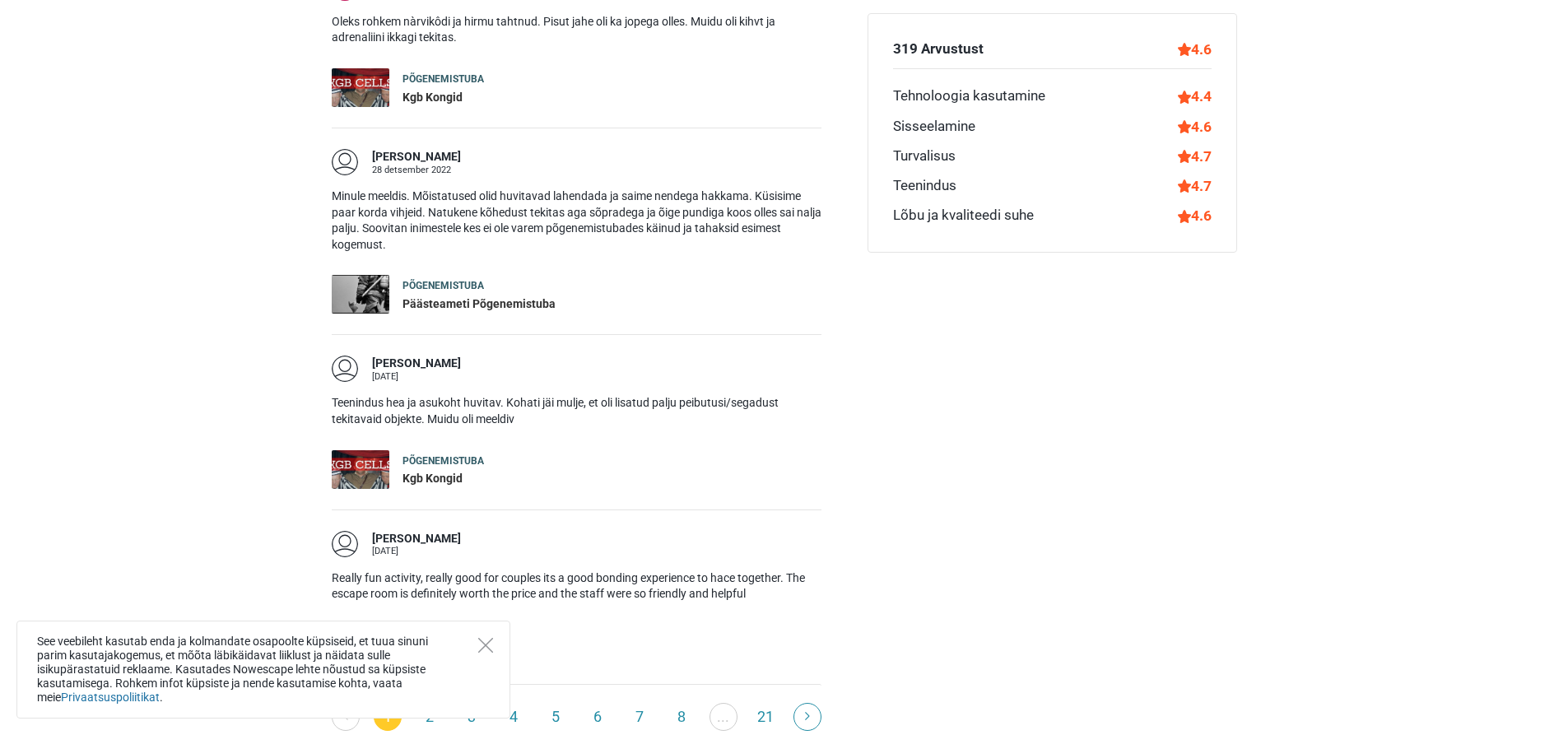
scroll to position [1438, 0]
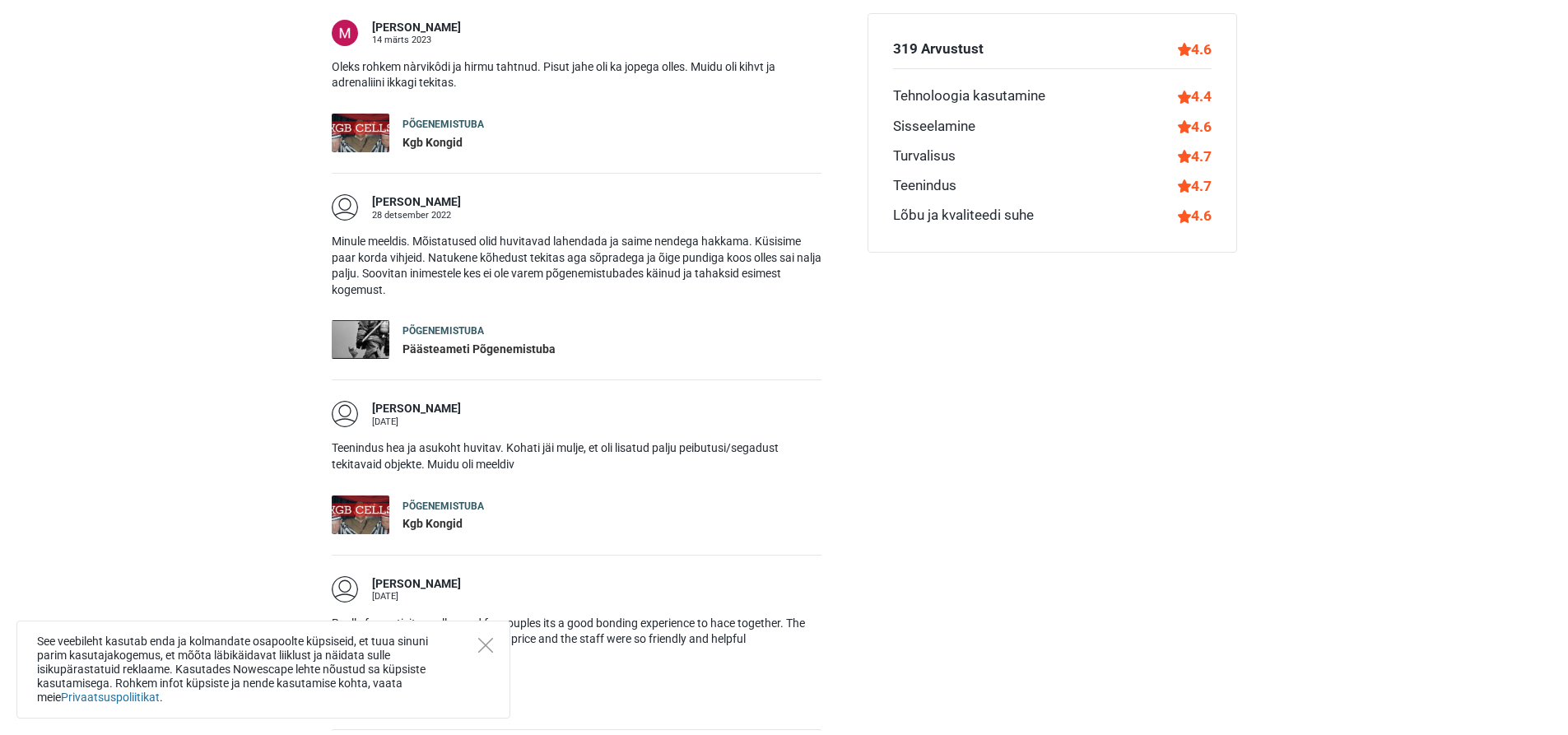
drag, startPoint x: 935, startPoint y: 152, endPoint x: 934, endPoint y: 142, distance: 10.0
click at [934, 150] on div "Turvalisus" at bounding box center [924, 157] width 63 height 22
click at [934, 141] on div "319 Arvustust 4.6 Tehnoloogia kasutamine 4.4 Sisseelamine 4.6 Turvalisus 4.7 Te…" at bounding box center [1052, 133] width 369 height 240
click at [934, 136] on div "Sisseelamine" at bounding box center [934, 127] width 82 height 22
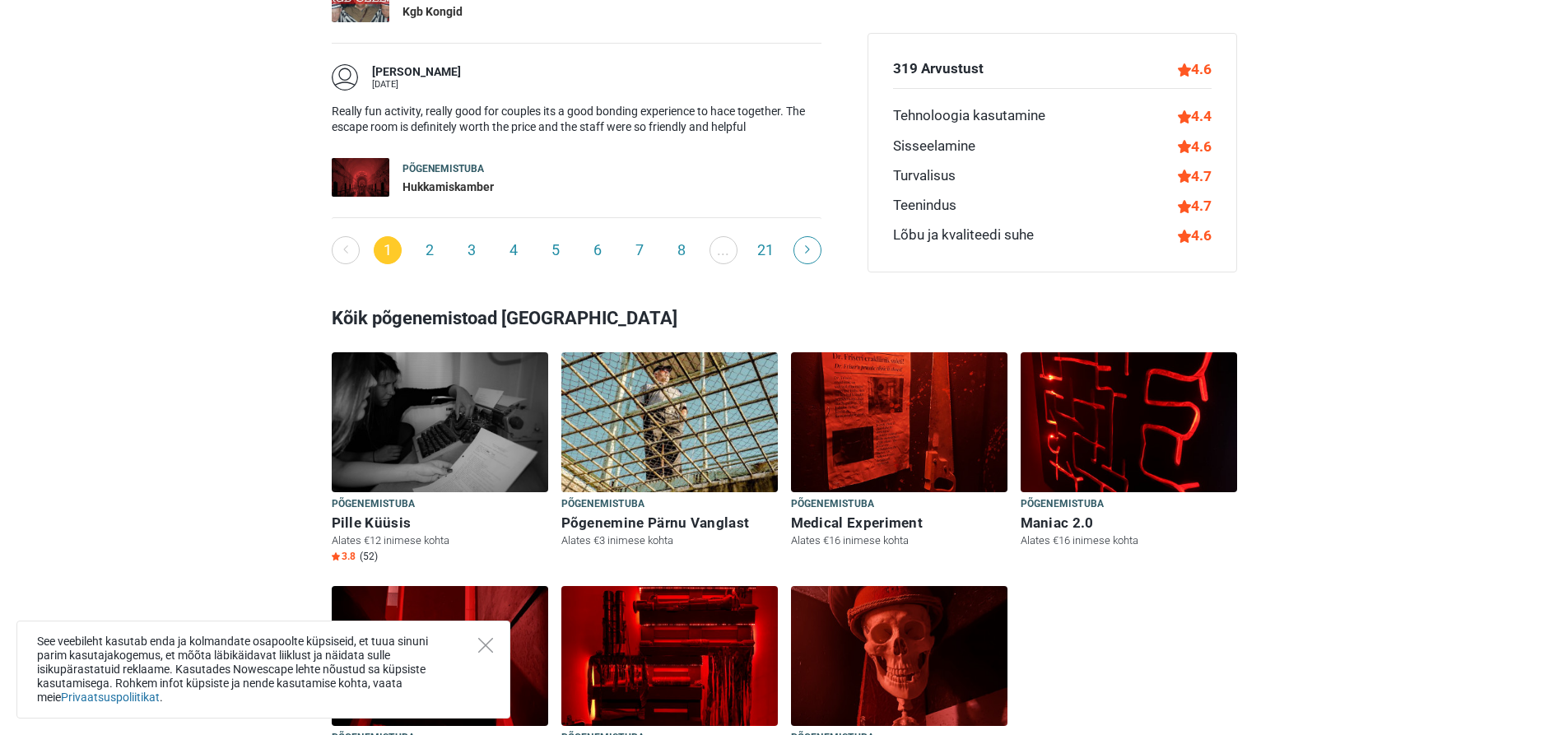
scroll to position [1944, 0]
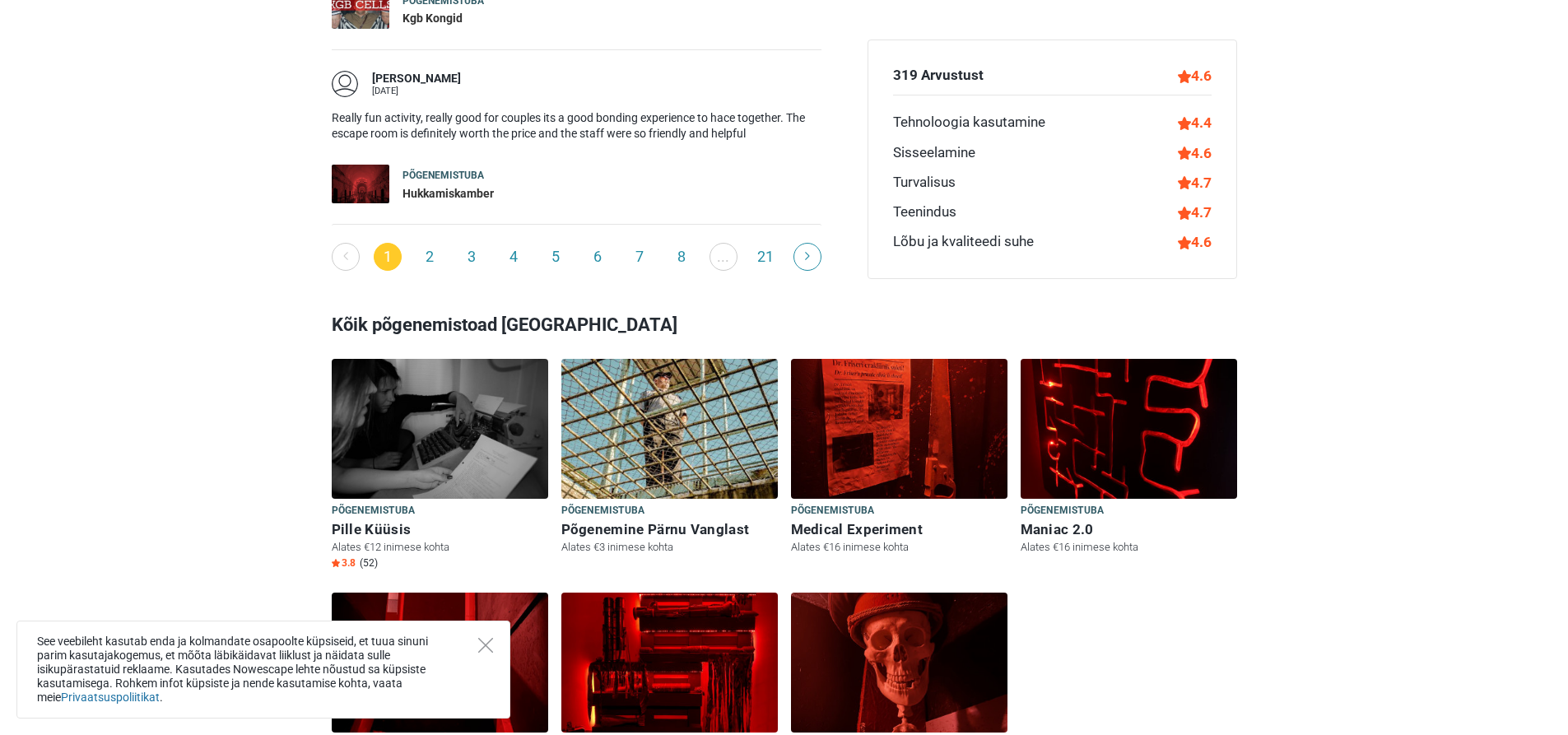
click at [389, 165] on img at bounding box center [360, 184] width 58 height 39
click at [417, 168] on div "Põgenemistuba" at bounding box center [447, 175] width 91 height 14
click at [431, 186] on div "Hukkamiskamber" at bounding box center [447, 194] width 91 height 17
click at [364, 165] on img at bounding box center [360, 184] width 58 height 39
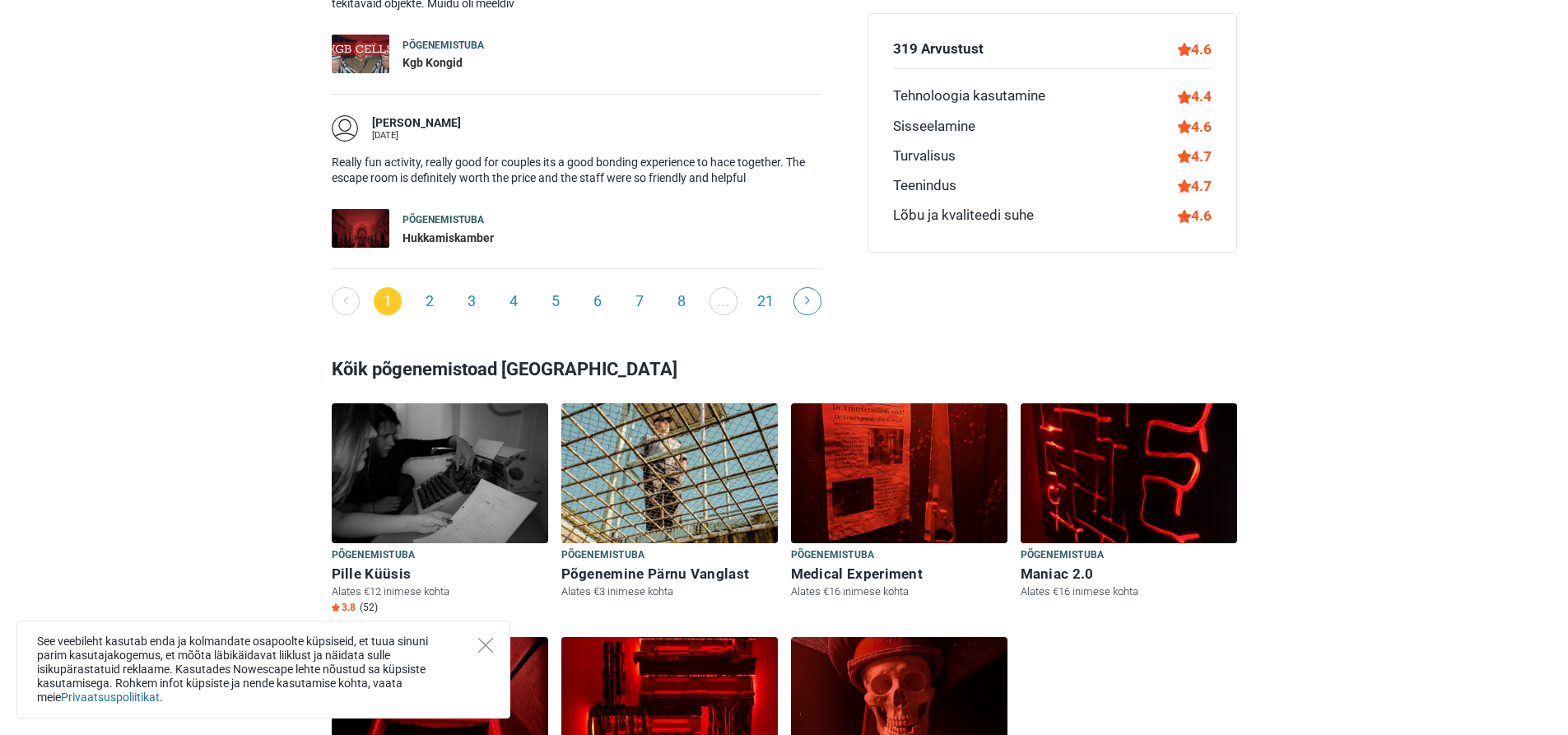
scroll to position [1896, 0]
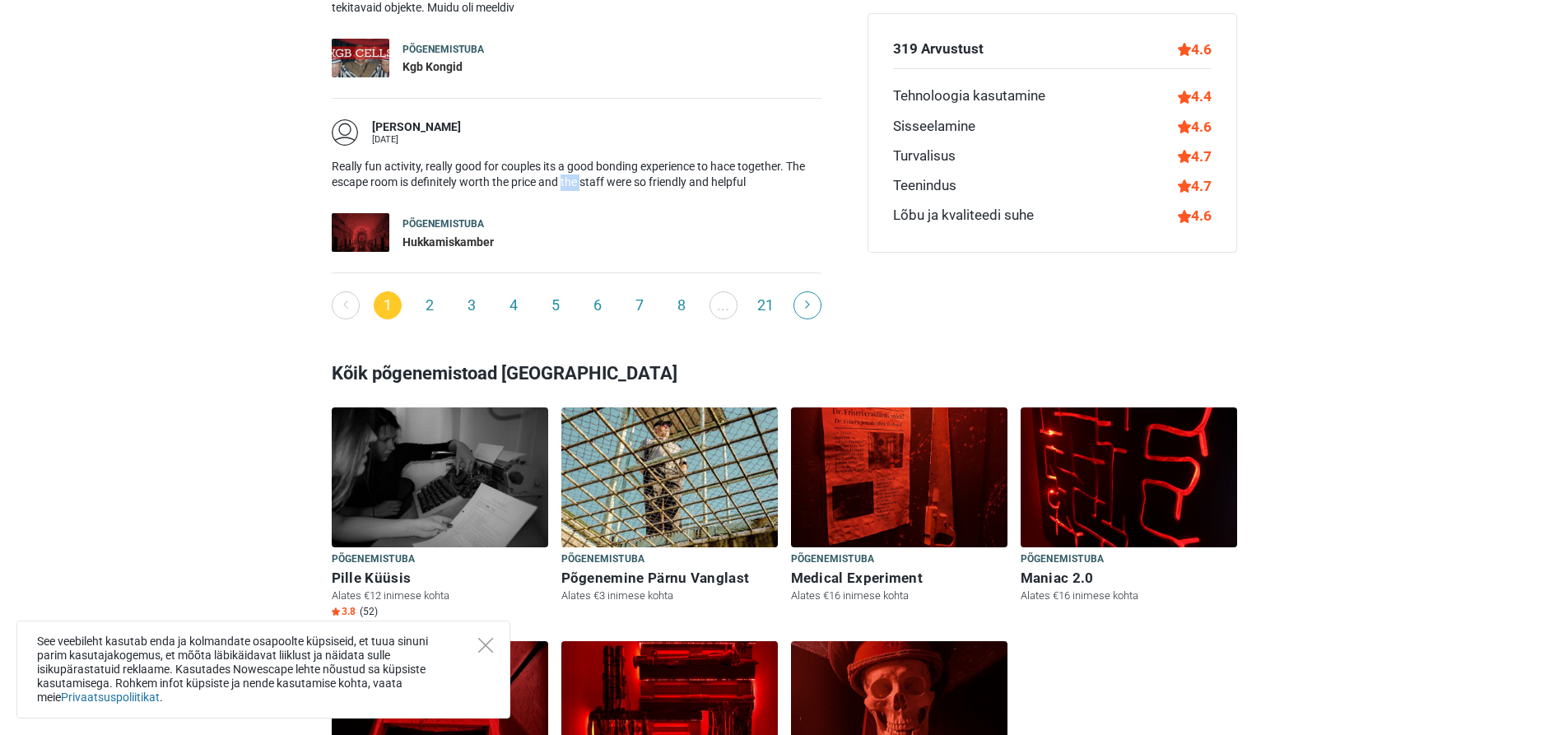
click at [575, 159] on p "Really fun activity, really good for couples its a good bonding experience to h…" at bounding box center [576, 175] width 490 height 32
click at [400, 159] on p "Really fun activity, really good for couples its a good bonding experience to h…" at bounding box center [576, 175] width 490 height 32
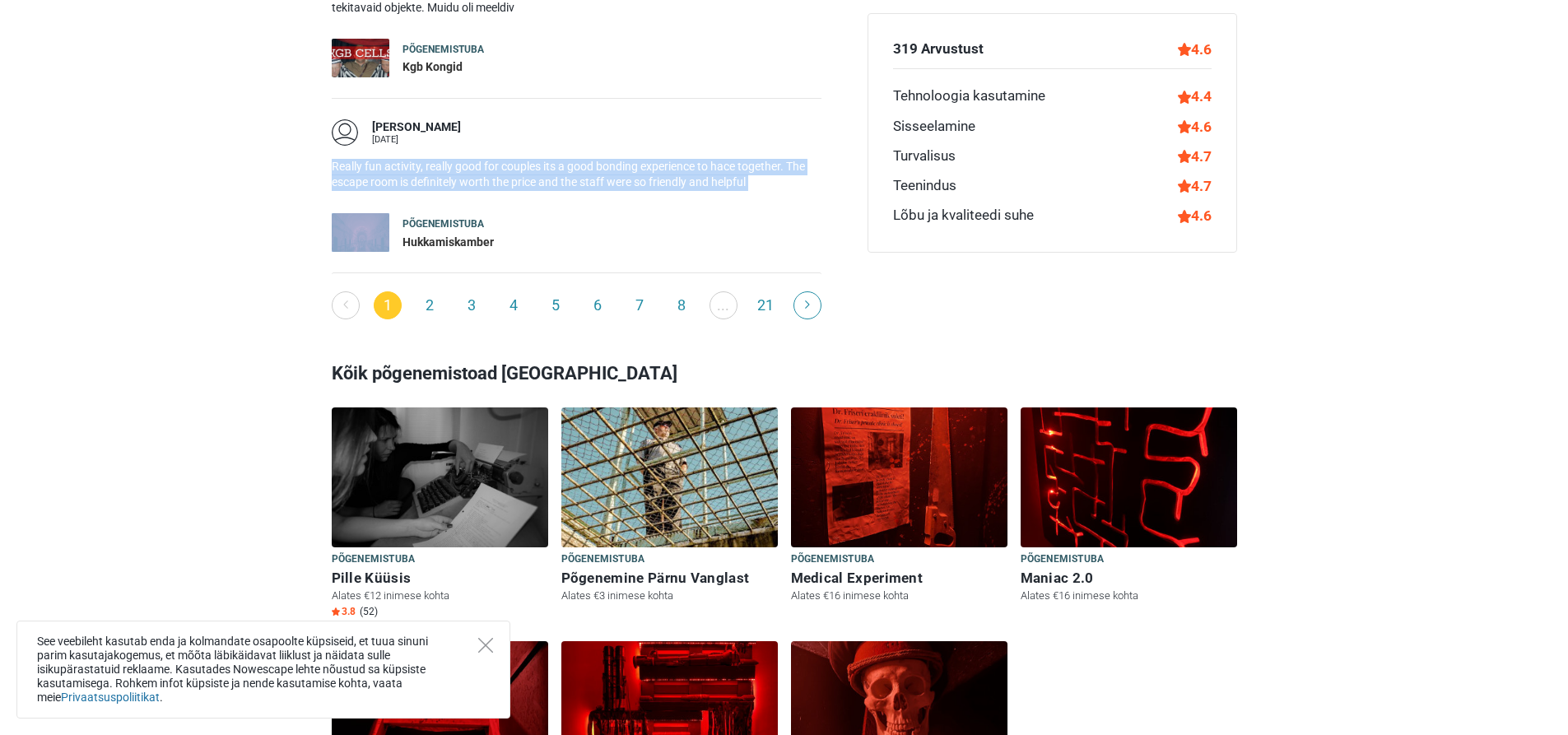
click at [400, 159] on p "Really fun activity, really good for couples its a good bonding experience to h…" at bounding box center [576, 175] width 490 height 32
click at [405, 159] on p "Really fun activity, really good for couples its a good bonding experience to h…" at bounding box center [576, 175] width 490 height 32
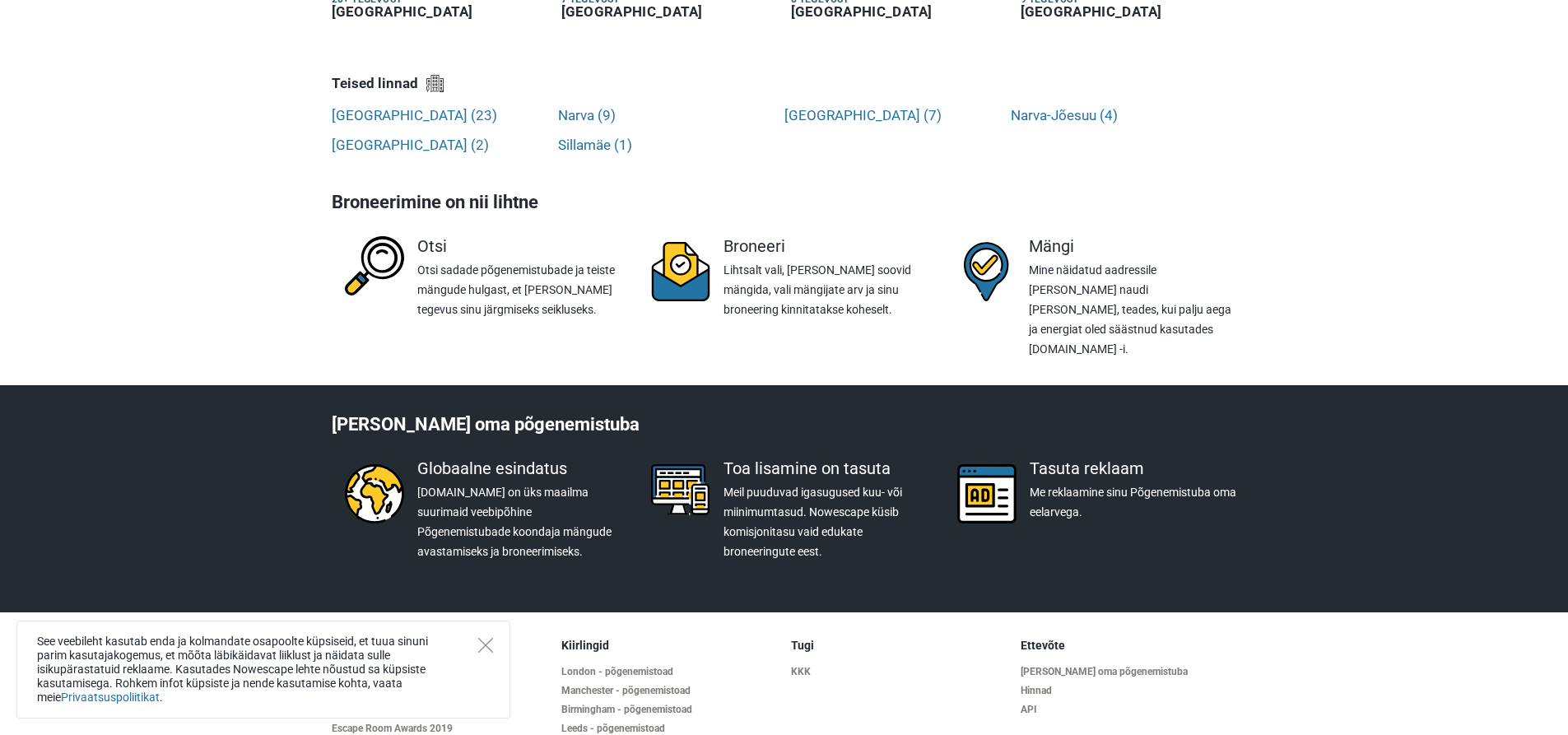
scroll to position [3974, 0]
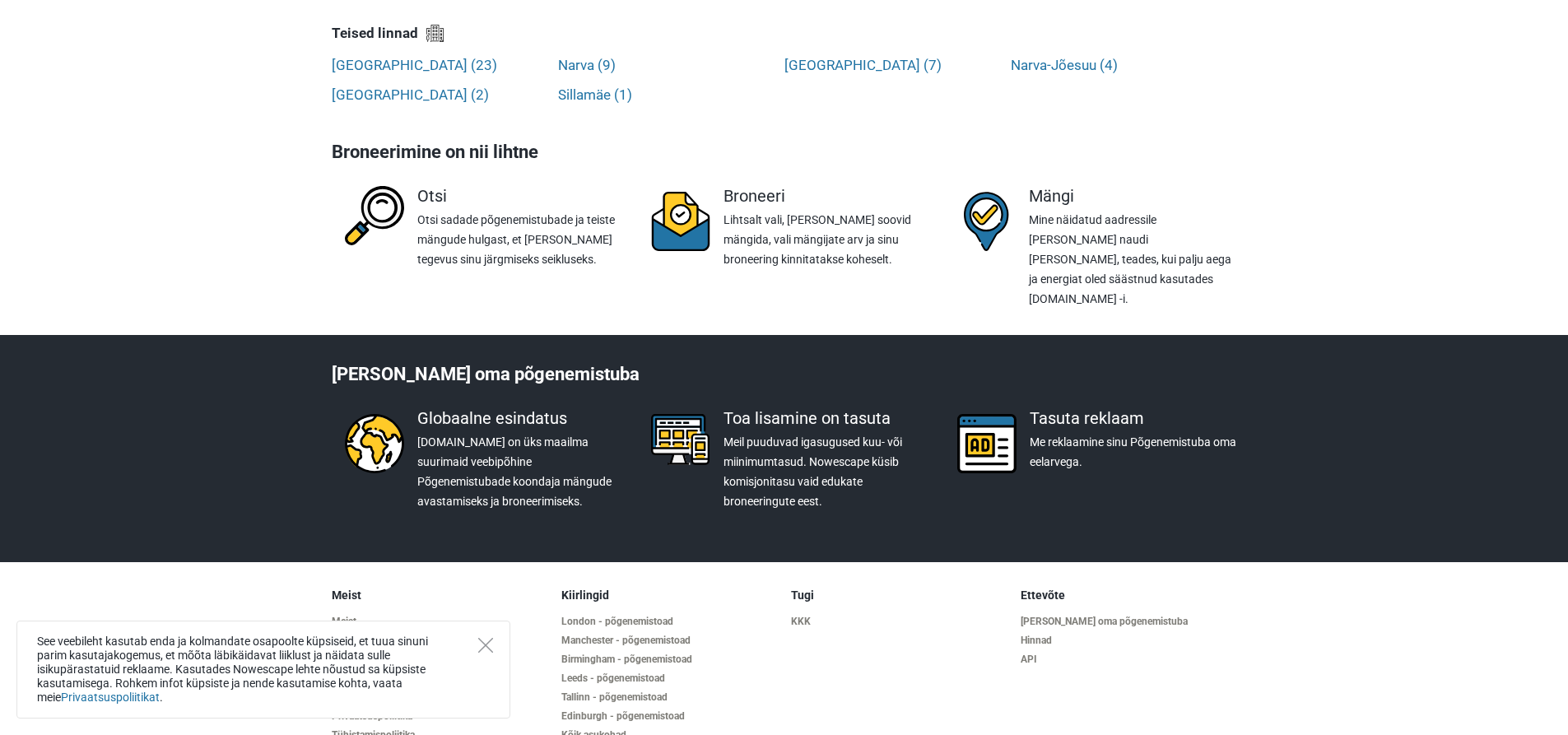
click at [472, 637] on div "See veebileht kasutab enda ja kolmandate osapoolte küpsiseid, et tuua sinuni pa…" at bounding box center [264, 670] width 494 height 98
click at [476, 634] on div "See veebileht kasutab enda ja kolmandate osapoolte küpsiseid, et tuua sinuni pa…" at bounding box center [264, 670] width 494 height 98
click at [485, 649] on icon "Close" at bounding box center [486, 645] width 15 height 15
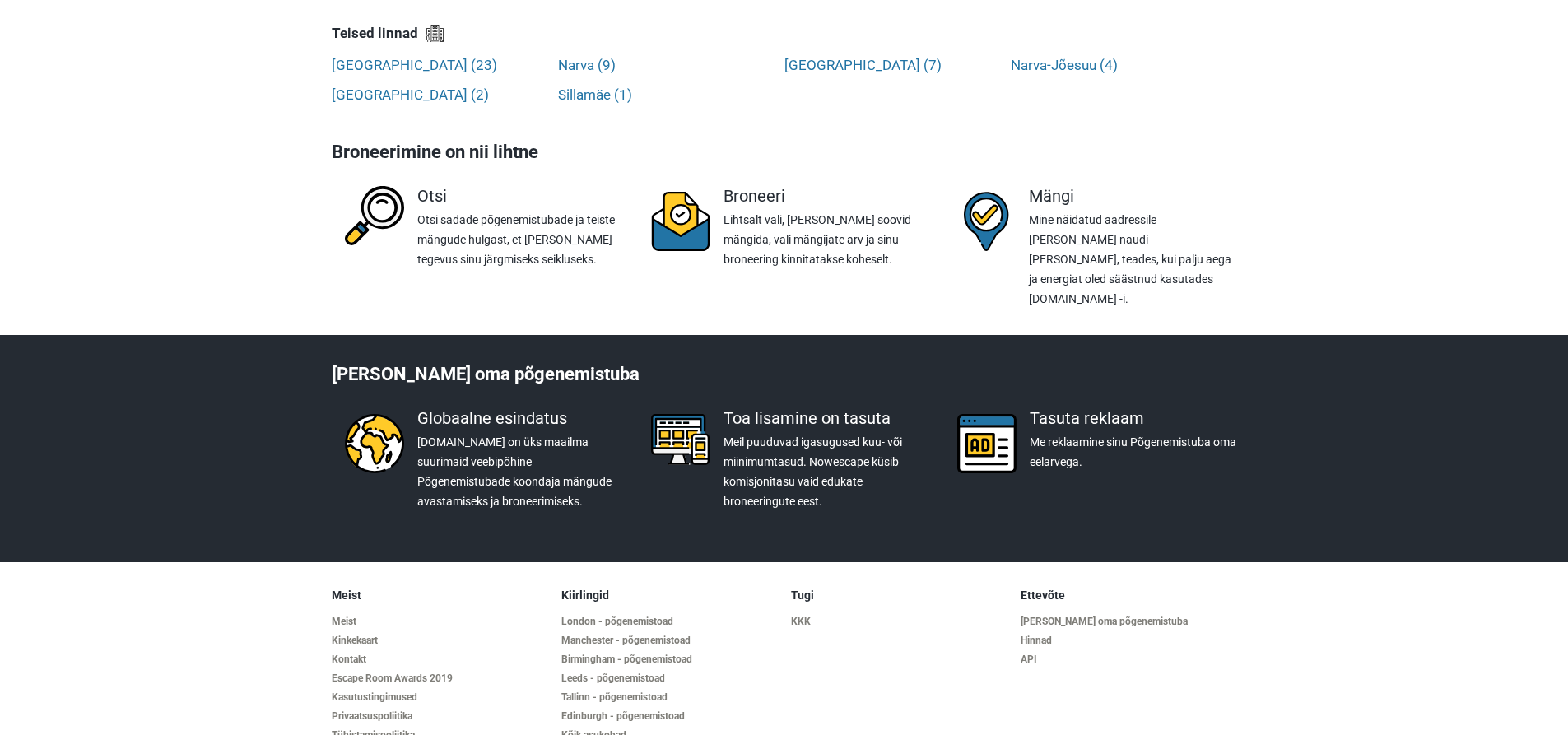
click at [485, 730] on link "Tühistamispoliitika" at bounding box center [440, 736] width 216 height 13
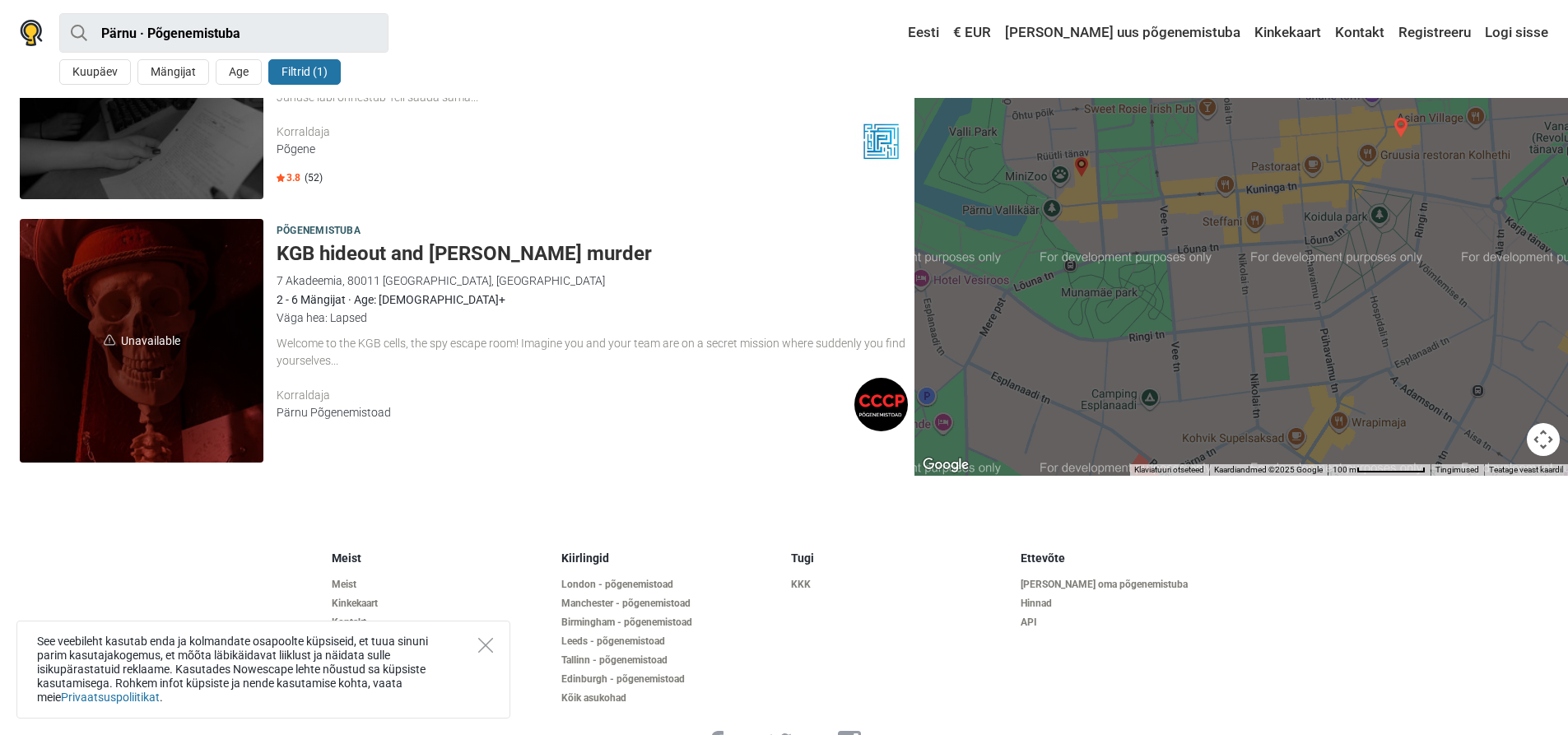
scroll to position [179, 0]
click at [475, 352] on div "Welcome to the KGB cells, the spy escape room! Imagine you and your team are on…" at bounding box center [592, 351] width 632 height 34
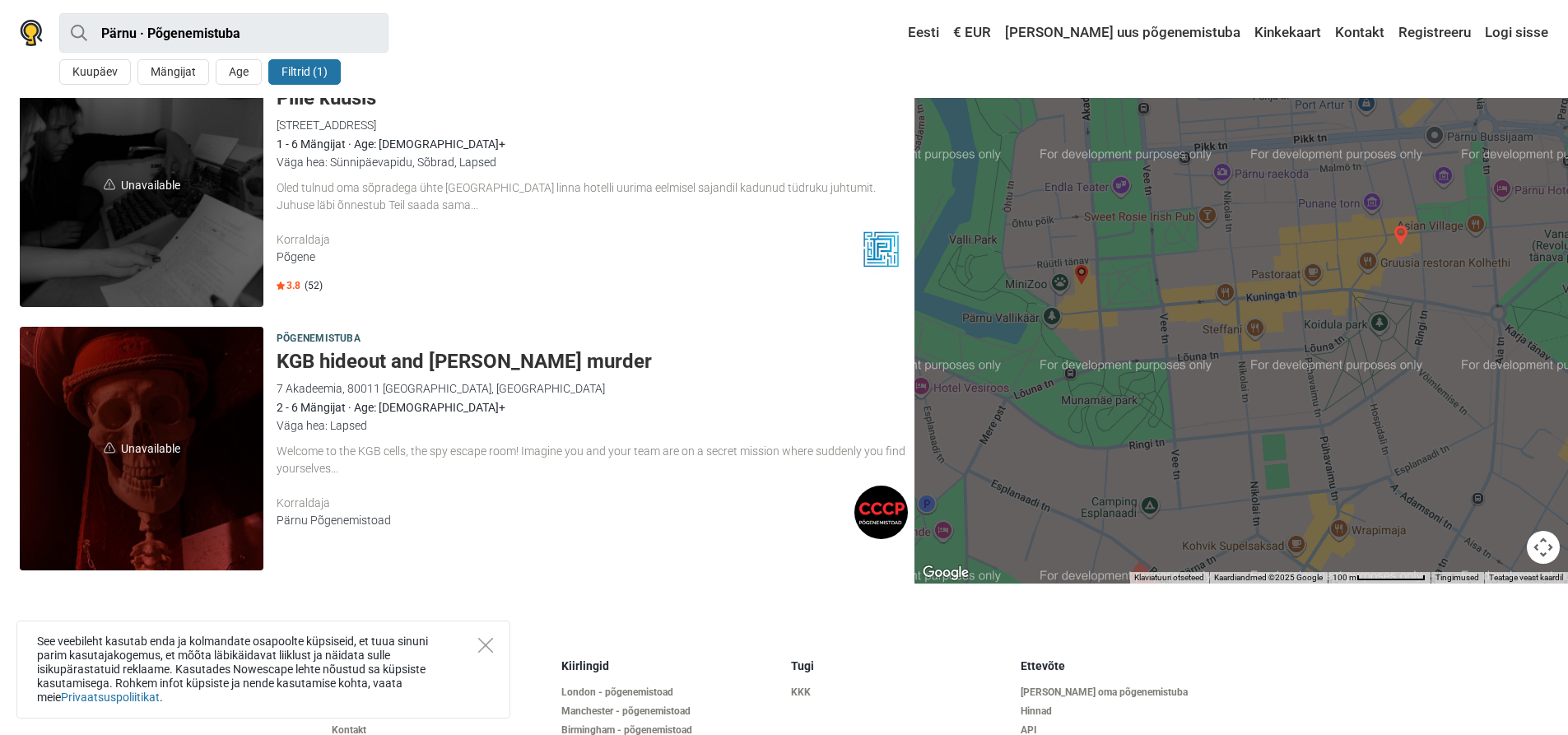
scroll to position [0, 0]
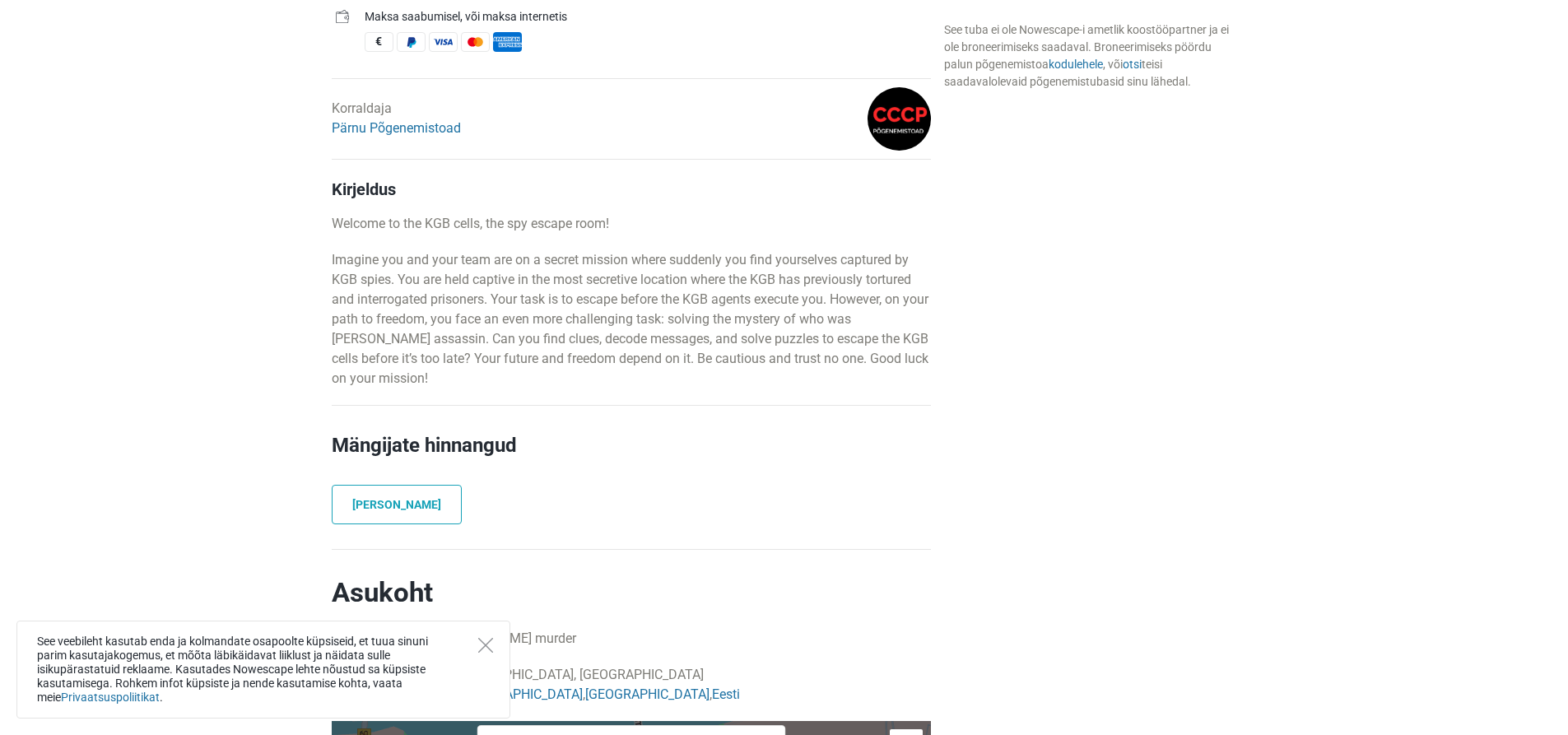
scroll to position [738, 0]
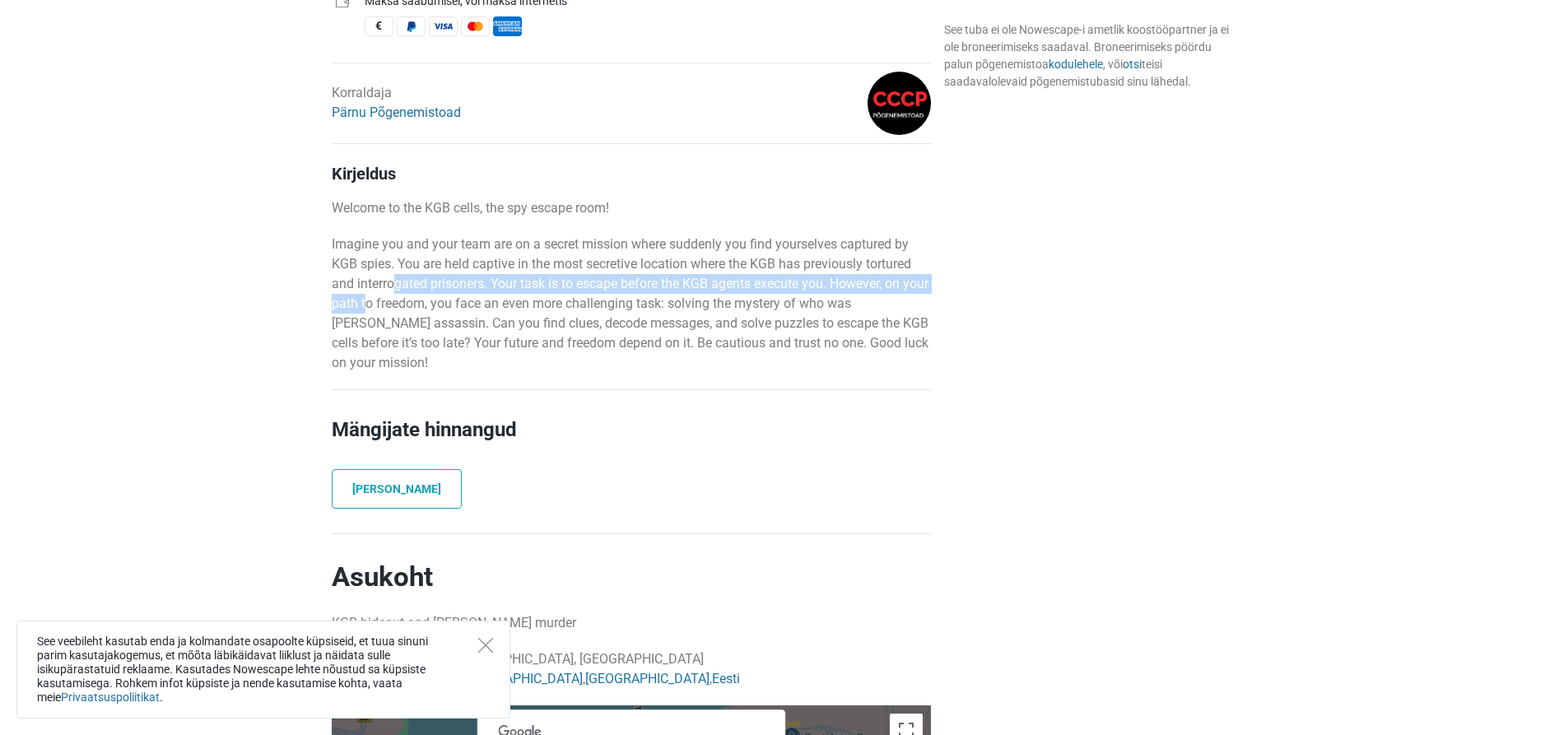
click at [397, 293] on p "Imagine you and your team are on a secret mission where suddenly you find yours…" at bounding box center [631, 303] width 599 height 138
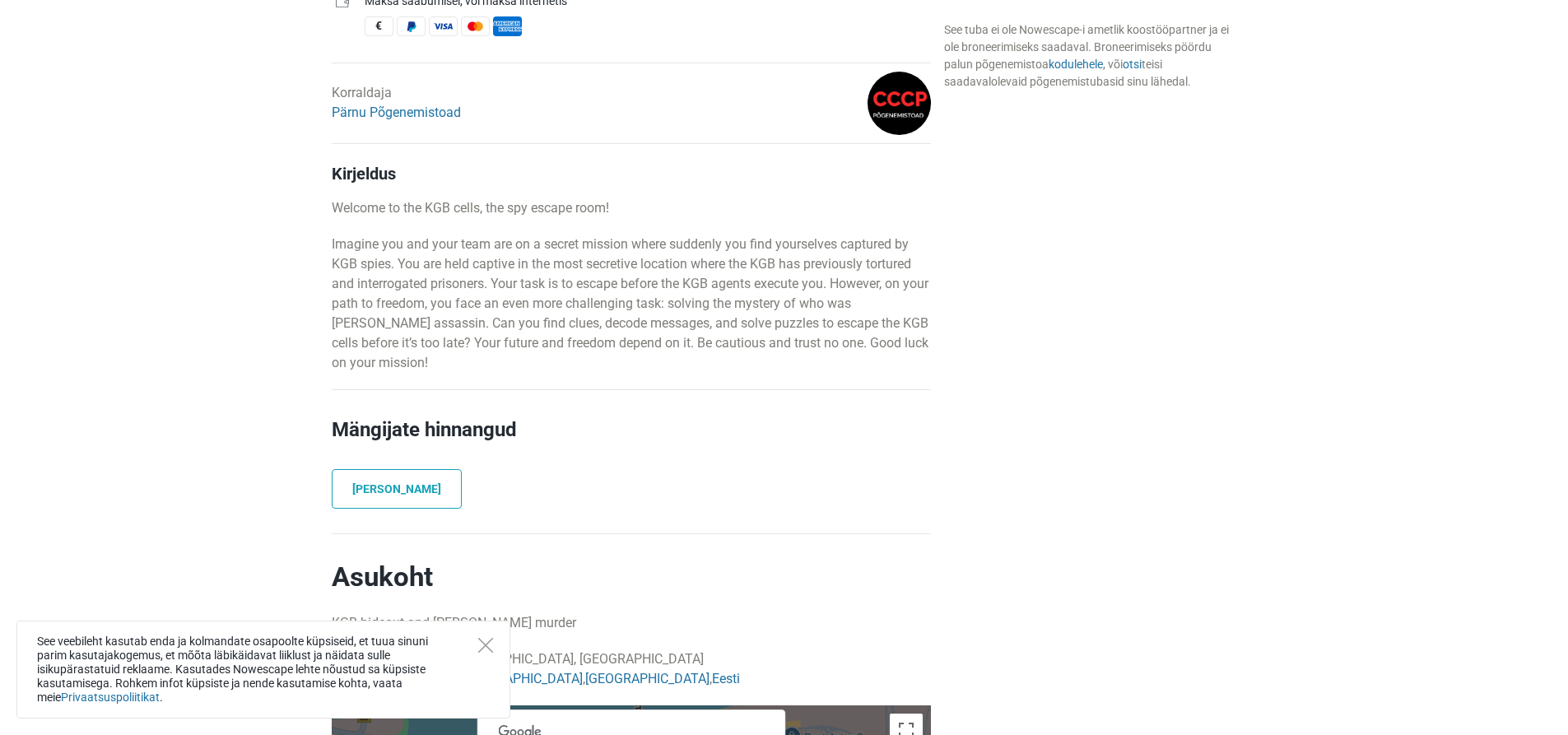
click at [390, 292] on p "Imagine you and your team are on a secret mission where suddenly you find yours…" at bounding box center [631, 303] width 599 height 138
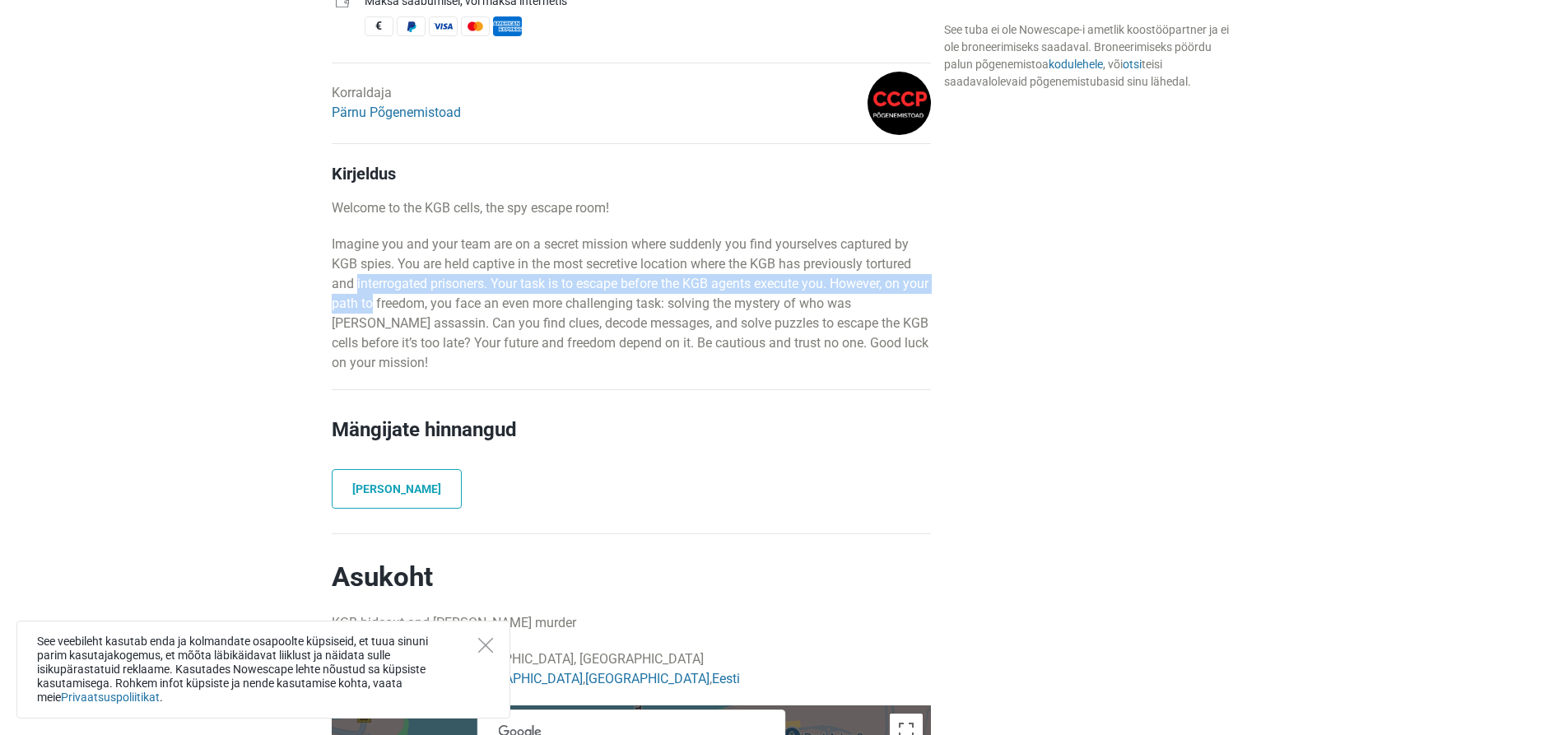
click at [391, 295] on p "Imagine you and your team are on a secret mission where suddenly you find yours…" at bounding box center [631, 303] width 599 height 138
click at [392, 287] on p "Imagine you and your team are on a secret mission where suddenly you find yours…" at bounding box center [631, 303] width 599 height 138
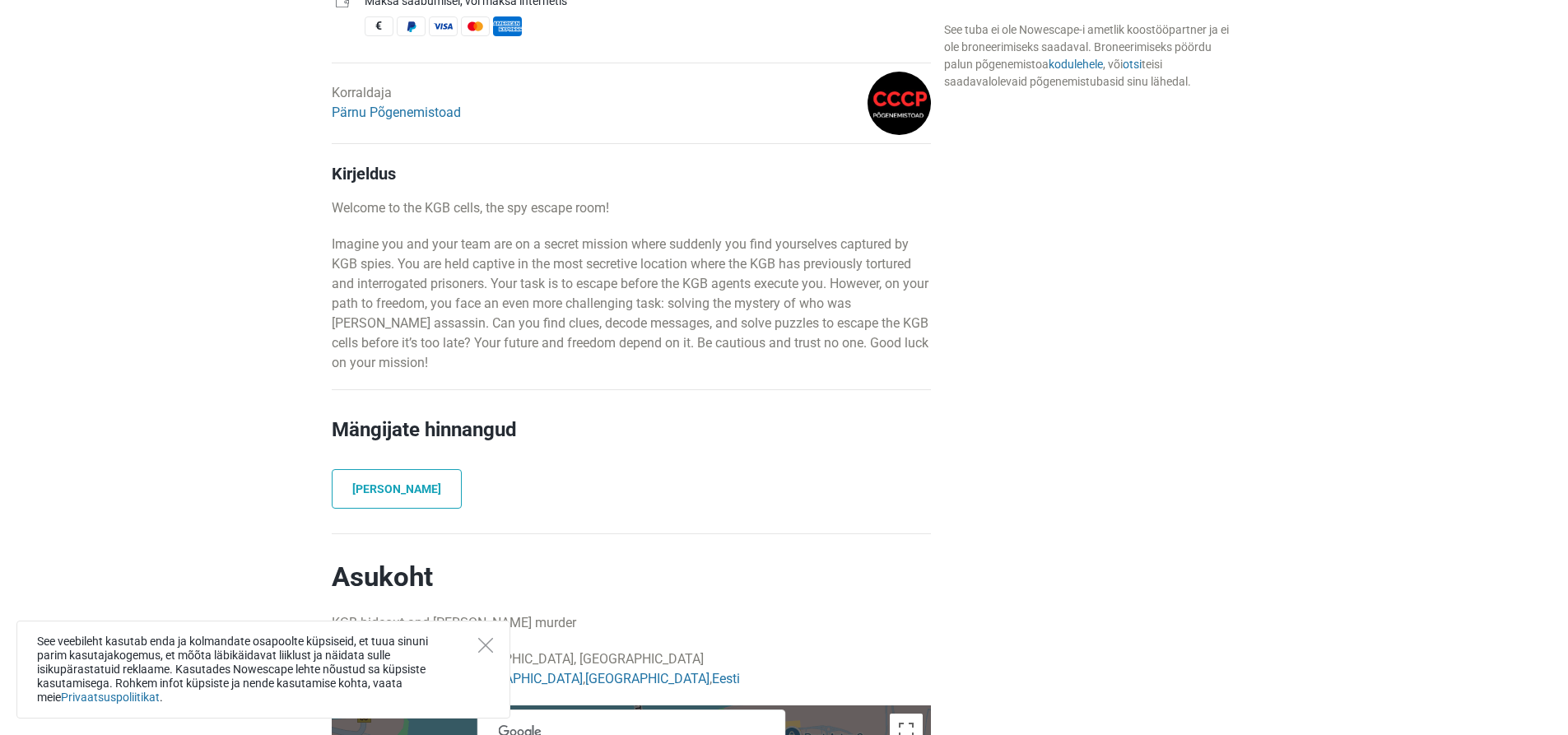
click at [392, 287] on p "Imagine you and your team are on a secret mission where suddenly you find yours…" at bounding box center [631, 303] width 599 height 138
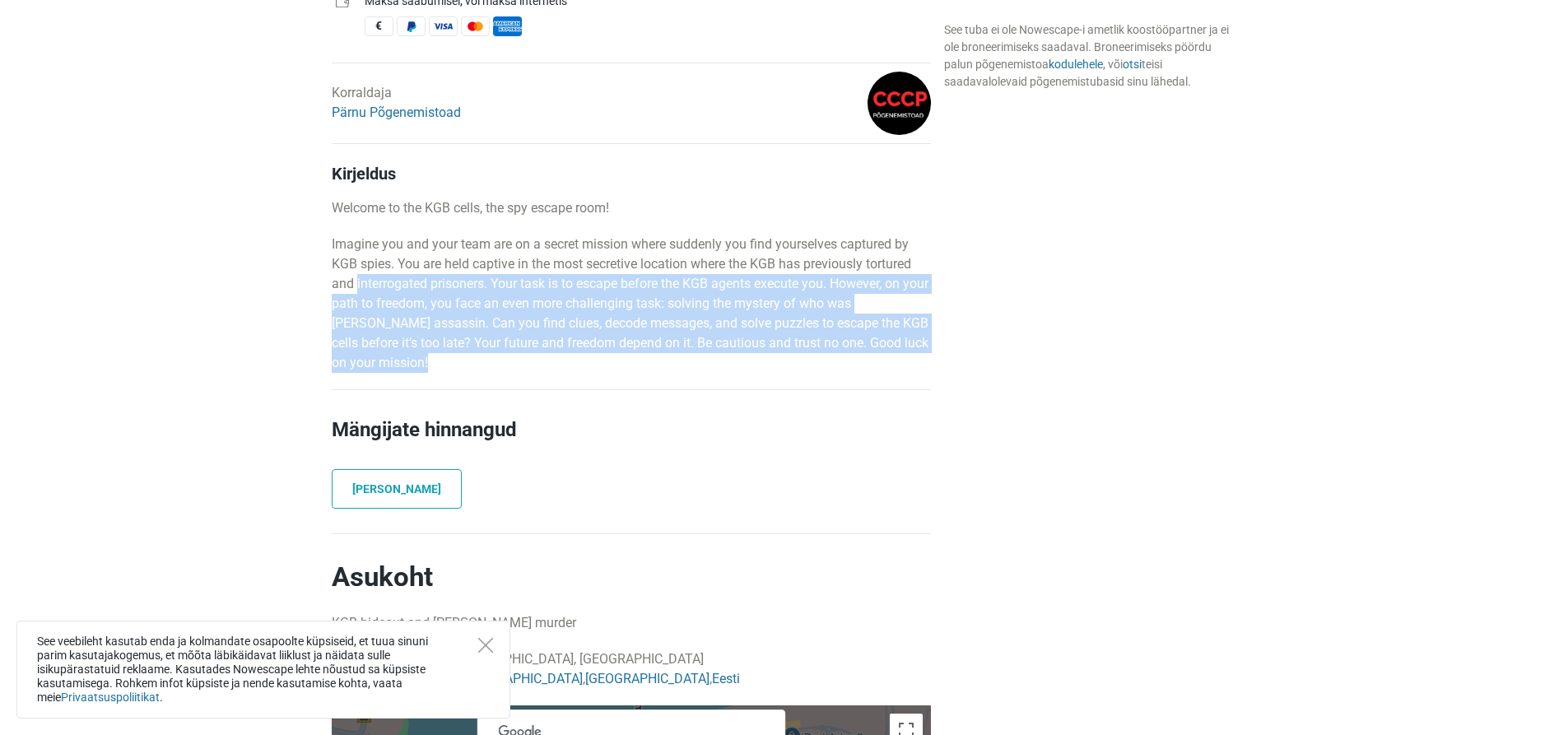
drag, startPoint x: 392, startPoint y: 287, endPoint x: 424, endPoint y: 362, distance: 81.5
click at [424, 362] on p "Imagine you and your team are on a secret mission where suddenly you find yours…" at bounding box center [631, 303] width 599 height 138
